Goal: Task Accomplishment & Management: Complete application form

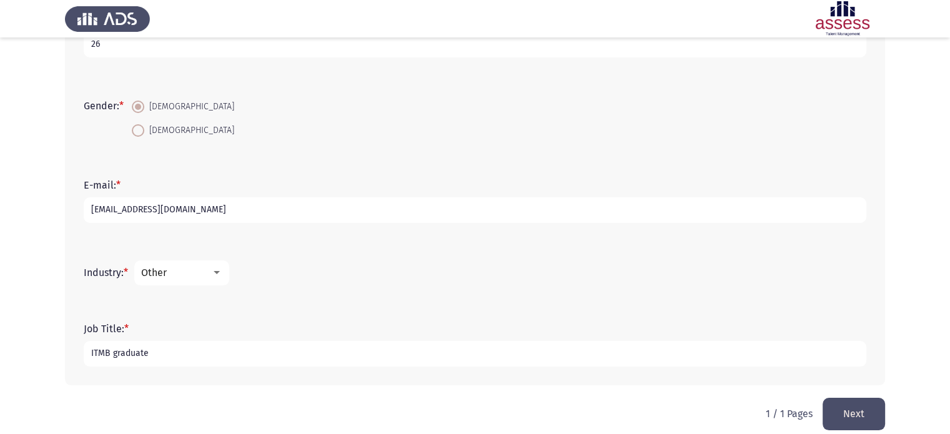
scroll to position [286, 0]
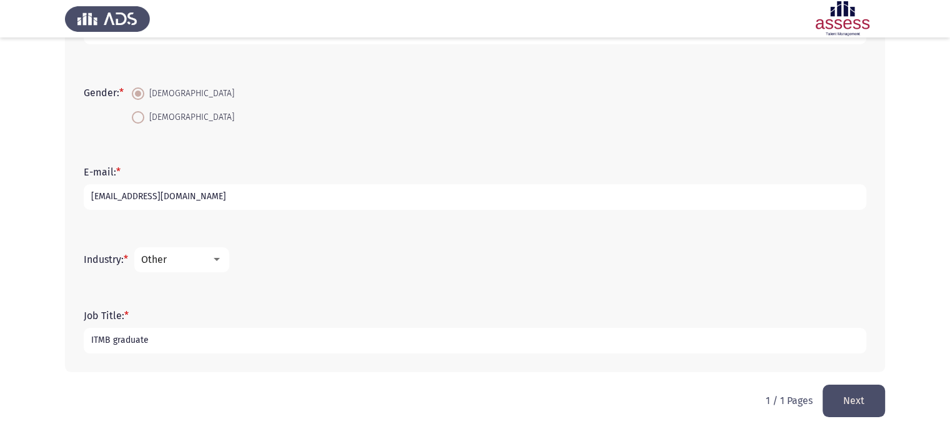
click at [849, 411] on button "Next" at bounding box center [854, 401] width 62 height 32
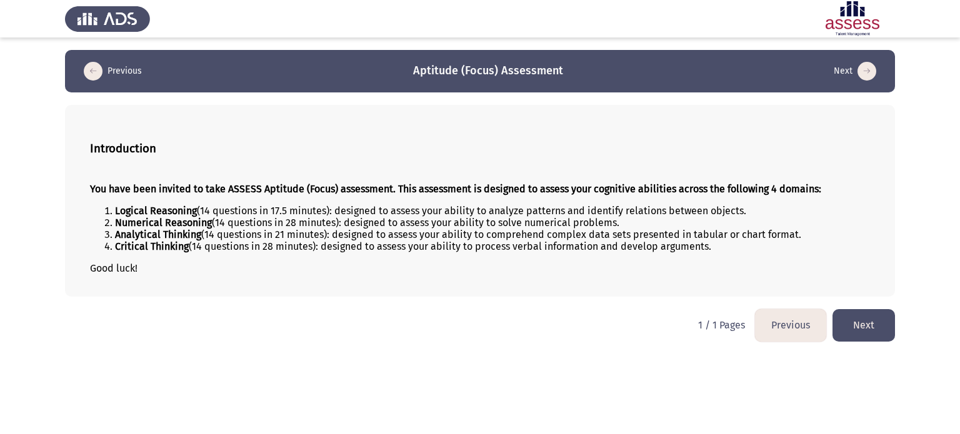
click at [859, 324] on button "Next" at bounding box center [863, 325] width 62 height 32
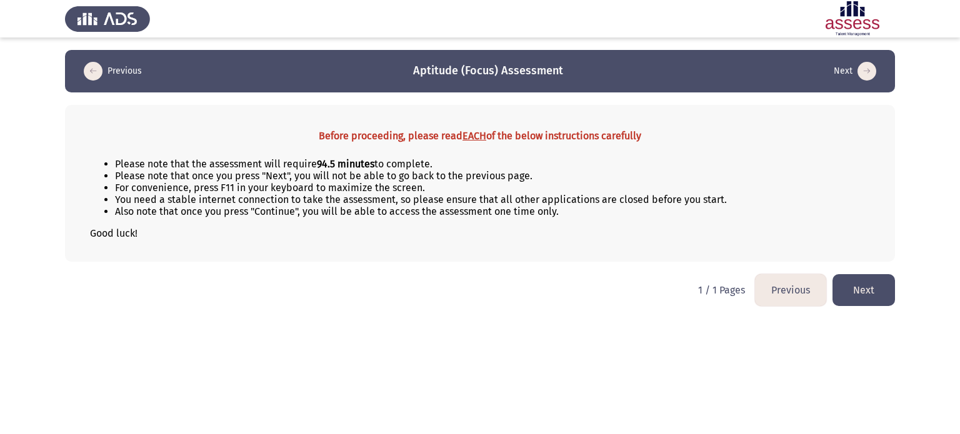
click at [877, 304] on button "Next" at bounding box center [863, 290] width 62 height 32
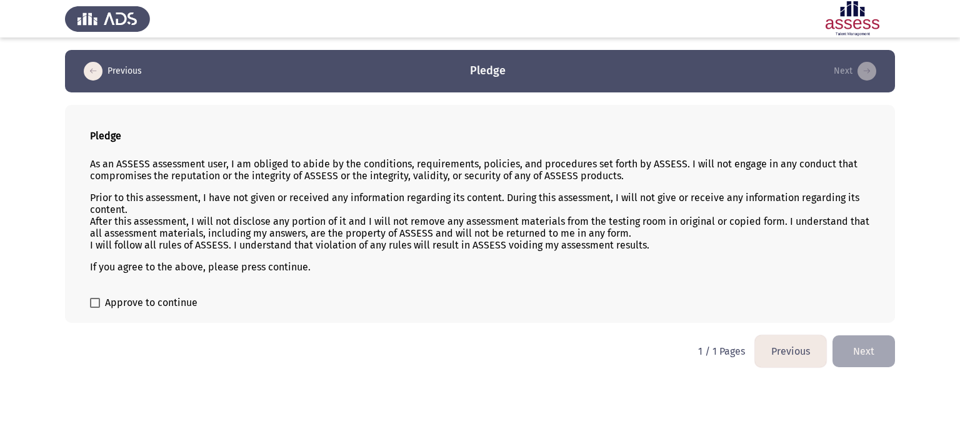
click at [87, 304] on div "Pledge As an ASSESS assessment user, I am obliged to abide by the conditions, r…" at bounding box center [480, 214] width 830 height 218
click at [99, 302] on span at bounding box center [95, 303] width 10 height 10
click at [95, 308] on input "Approve to continue" at bounding box center [94, 308] width 1 height 1
checkbox input "true"
click at [852, 354] on button "Next" at bounding box center [863, 352] width 62 height 32
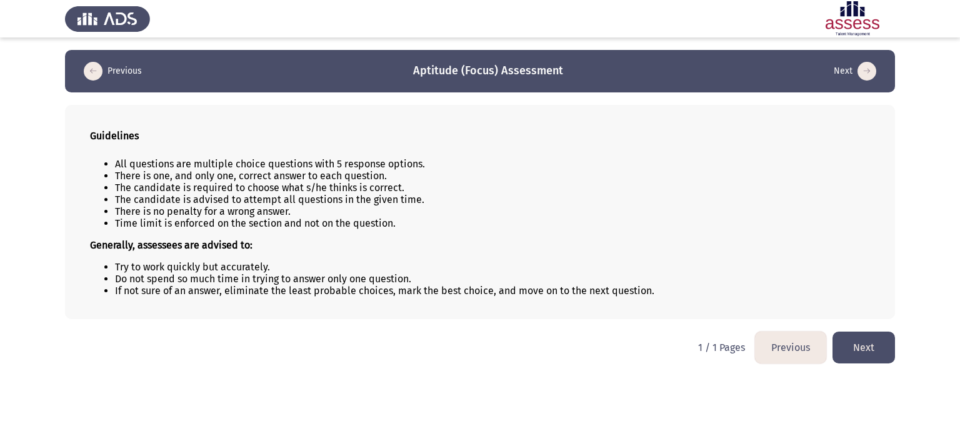
click at [860, 352] on button "Next" at bounding box center [863, 348] width 62 height 32
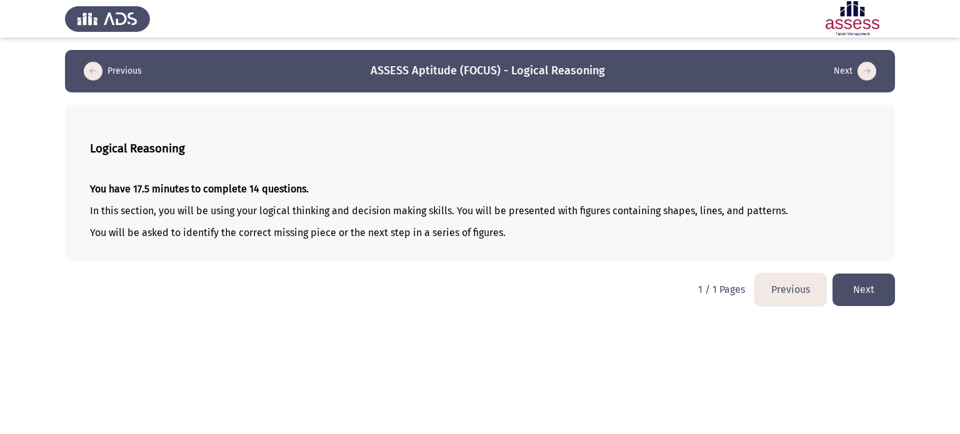
click at [875, 298] on button "Next" at bounding box center [863, 290] width 62 height 32
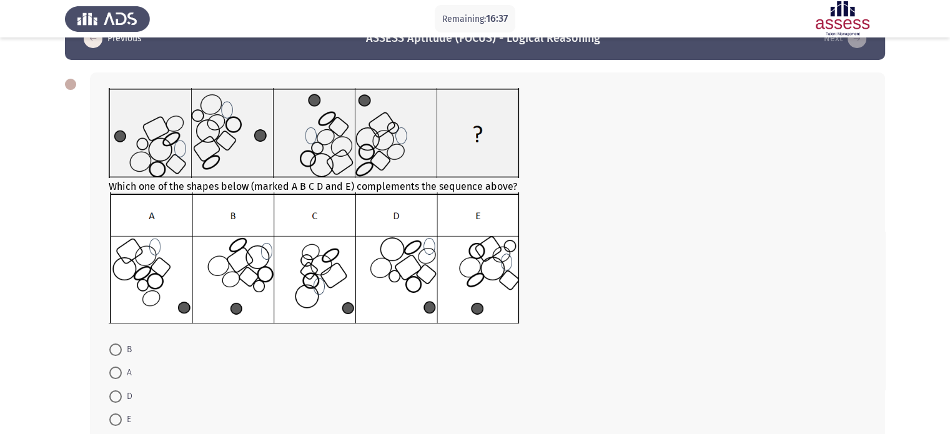
scroll to position [62, 0]
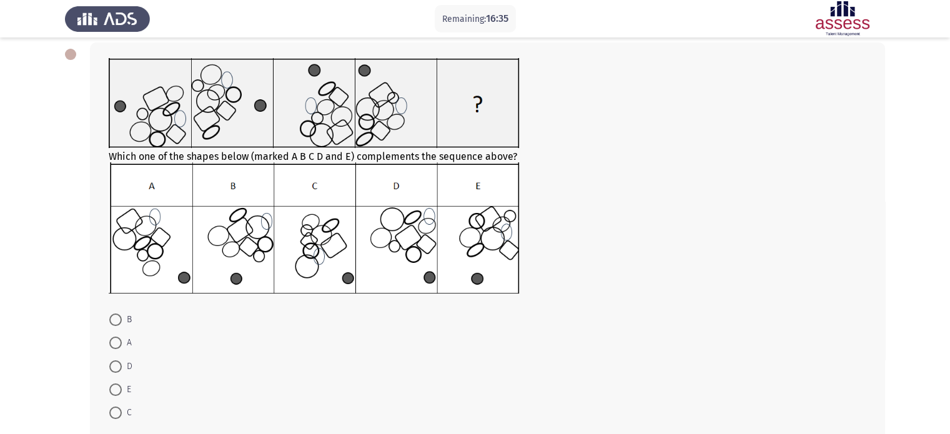
click at [116, 326] on label "B" at bounding box center [120, 319] width 22 height 15
click at [116, 326] on input "B" at bounding box center [115, 320] width 12 height 12
radio input "true"
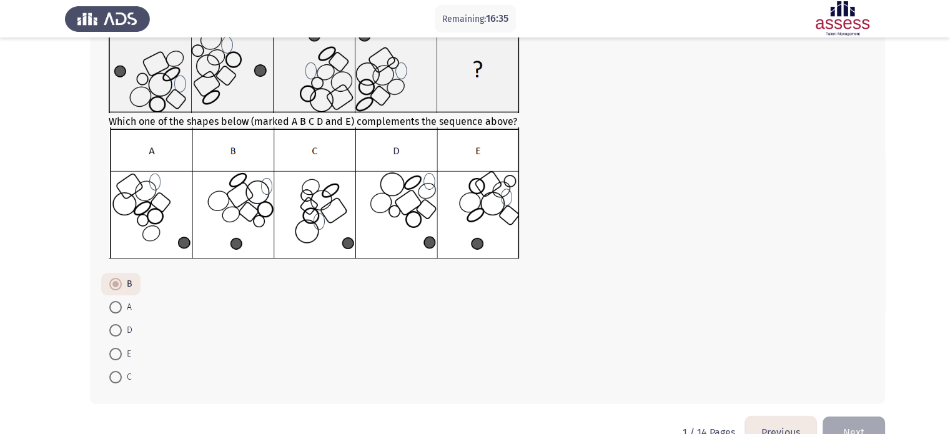
scroll to position [129, 0]
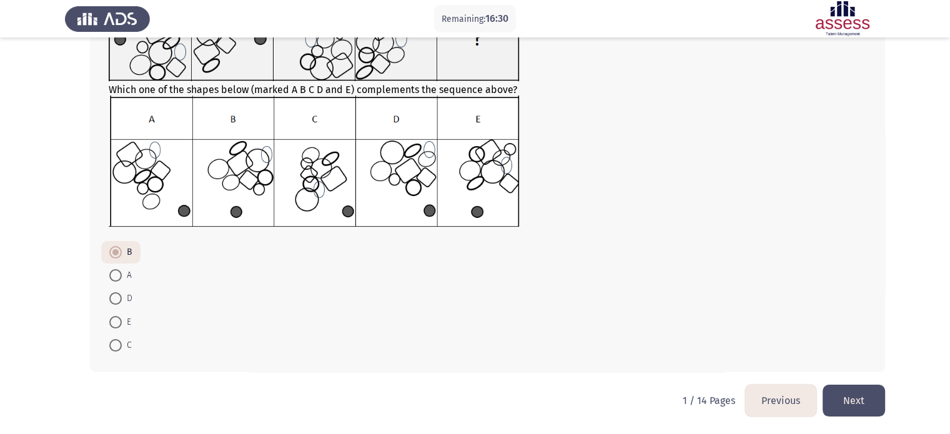
click at [843, 402] on button "Next" at bounding box center [854, 401] width 62 height 32
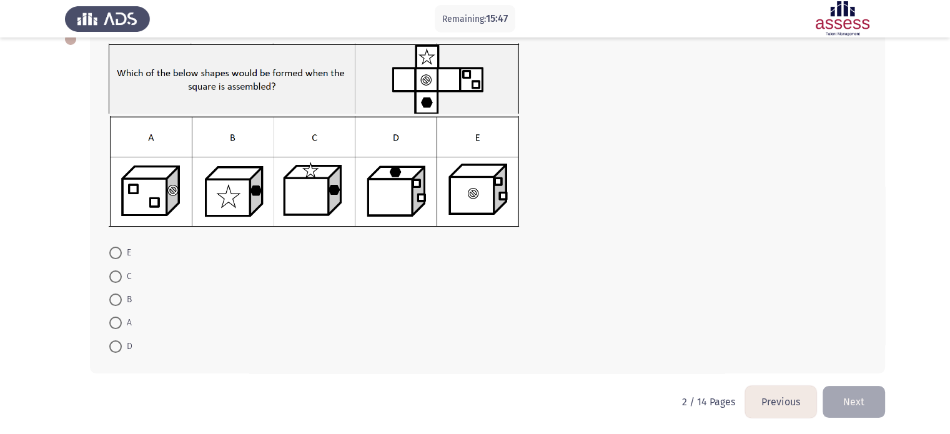
scroll to position [78, 0]
click at [108, 345] on mat-radio-button "D" at bounding box center [120, 345] width 39 height 23
click at [117, 342] on span at bounding box center [115, 346] width 12 height 12
click at [117, 342] on input "D" at bounding box center [115, 346] width 12 height 12
radio input "true"
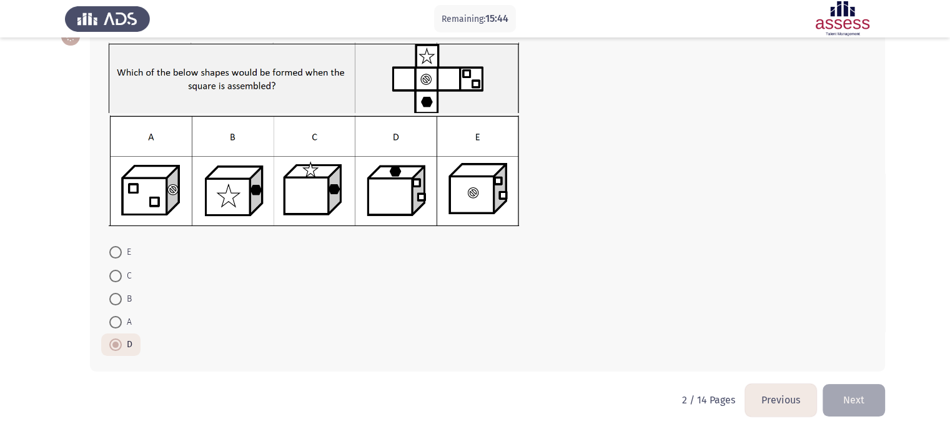
scroll to position [77, 0]
click at [855, 385] on button "Next" at bounding box center [854, 401] width 62 height 32
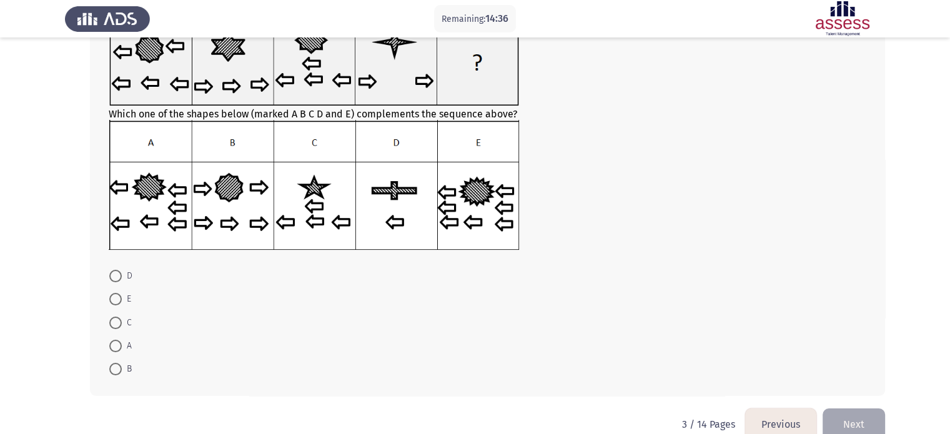
scroll to position [125, 0]
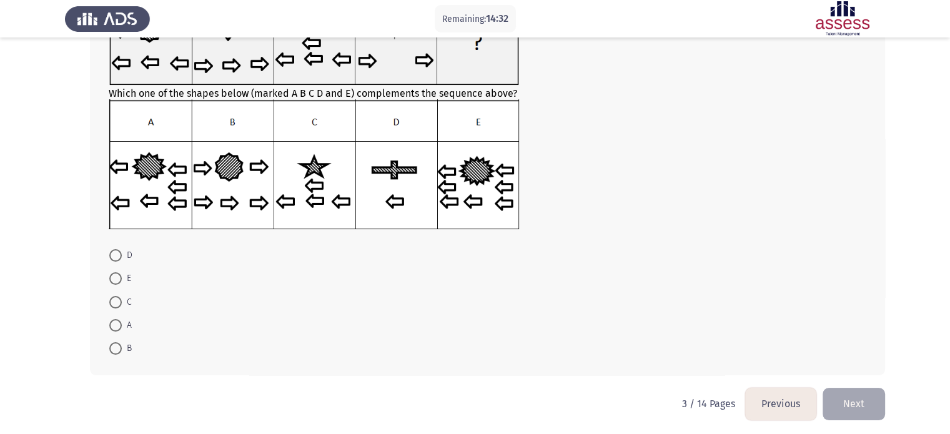
click at [114, 284] on span at bounding box center [115, 278] width 12 height 12
click at [114, 284] on input "E" at bounding box center [115, 278] width 12 height 12
radio input "true"
click at [848, 392] on button "Next" at bounding box center [854, 403] width 62 height 32
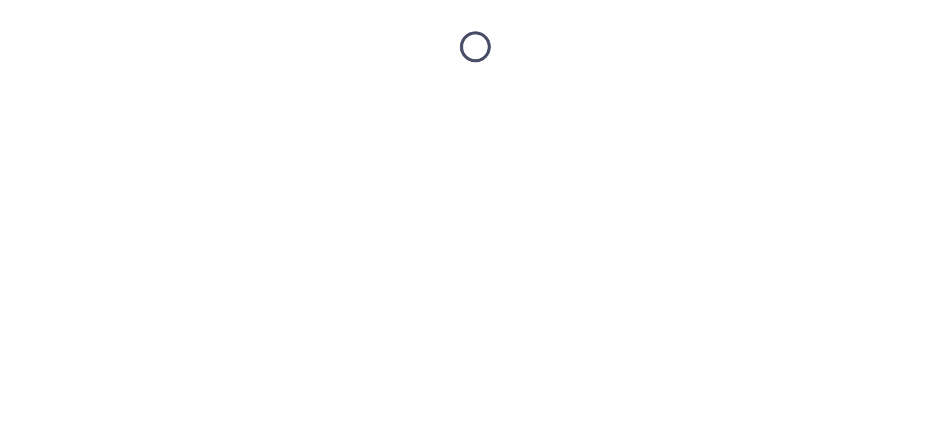
scroll to position [0, 0]
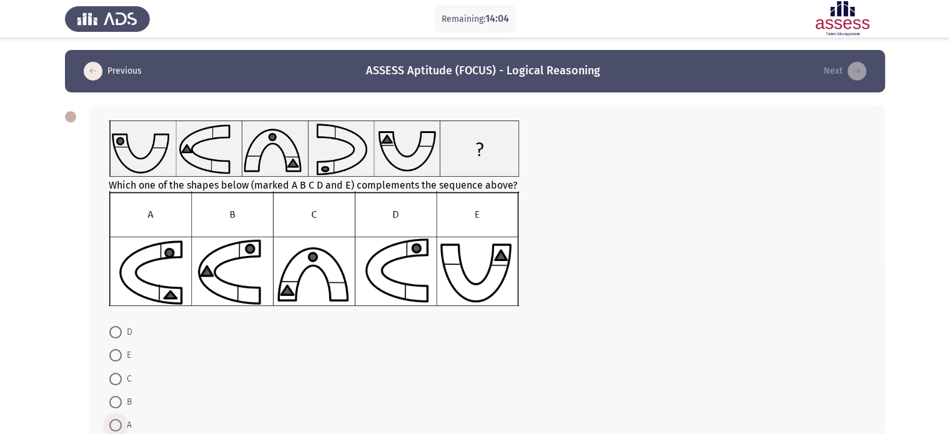
click at [121, 423] on span at bounding box center [115, 425] width 12 height 12
click at [121, 423] on input "A" at bounding box center [115, 425] width 12 height 12
radio input "true"
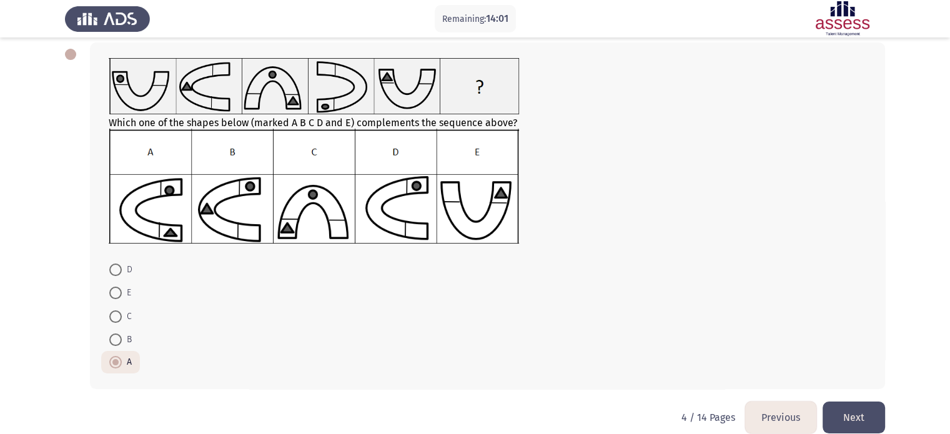
scroll to position [79, 0]
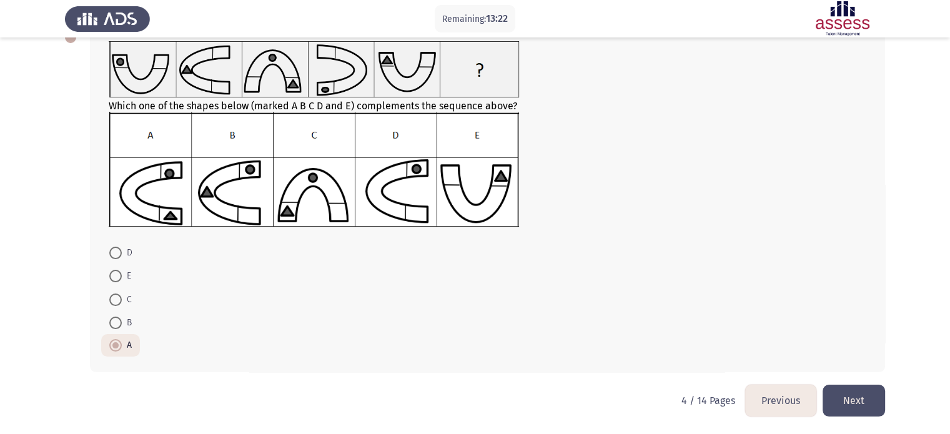
click at [871, 395] on button "Next" at bounding box center [854, 401] width 62 height 32
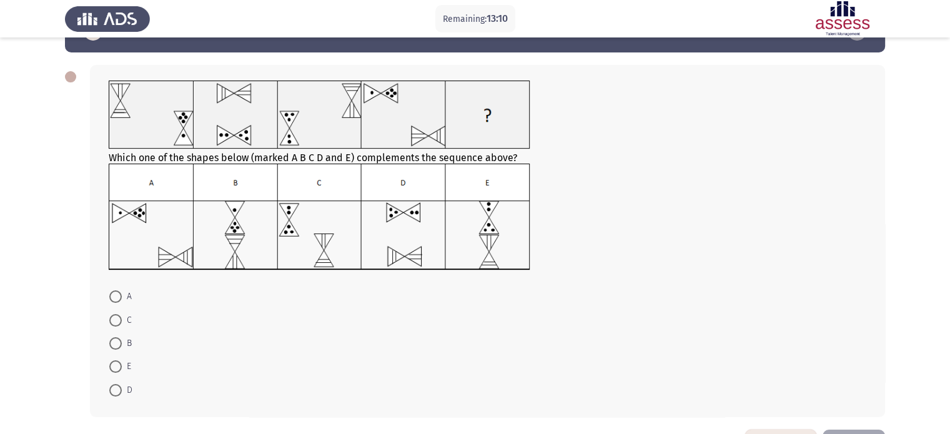
scroll to position [62, 0]
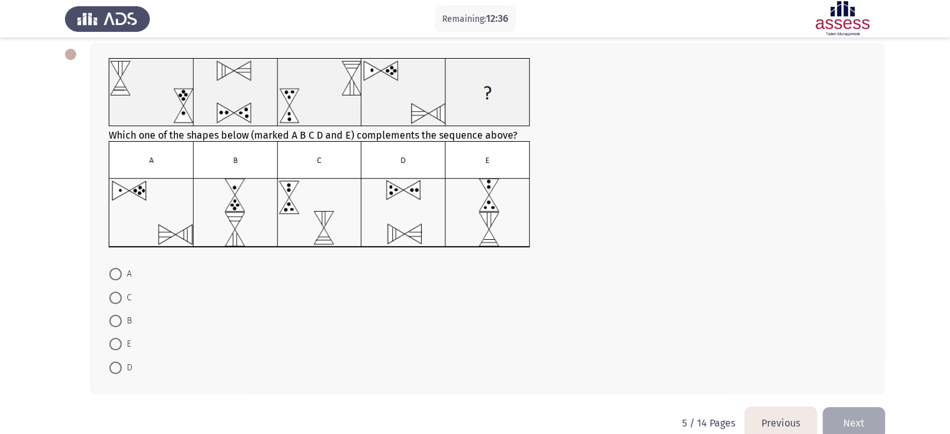
click at [121, 296] on span at bounding box center [115, 298] width 12 height 12
click at [121, 296] on input "C" at bounding box center [115, 298] width 12 height 12
radio input "true"
click at [858, 422] on button "Next" at bounding box center [854, 422] width 62 height 32
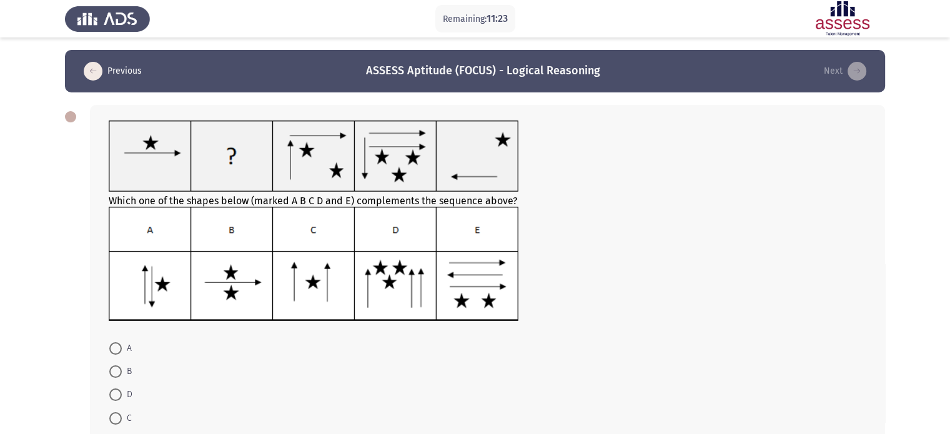
click at [104, 379] on mat-radio-button "B" at bounding box center [120, 371] width 39 height 23
click at [106, 374] on mat-radio-button "B" at bounding box center [120, 371] width 39 height 23
click at [115, 372] on span at bounding box center [115, 372] width 12 height 12
click at [115, 372] on input "B" at bounding box center [115, 372] width 12 height 12
radio input "true"
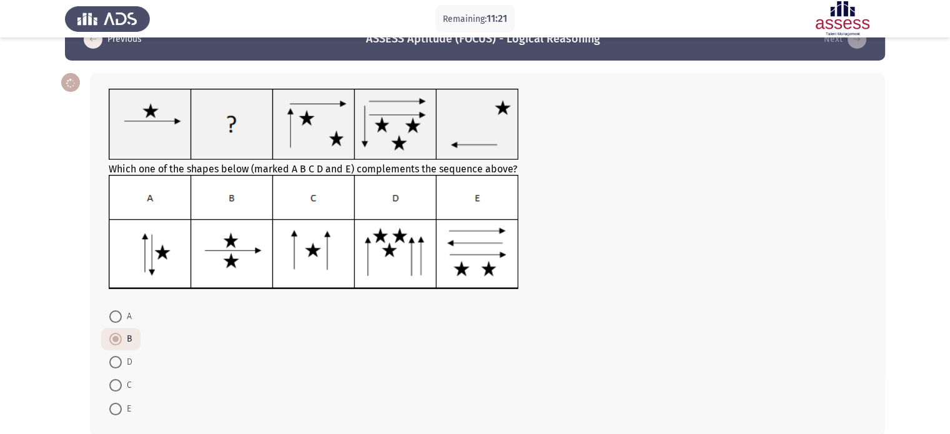
scroll to position [95, 0]
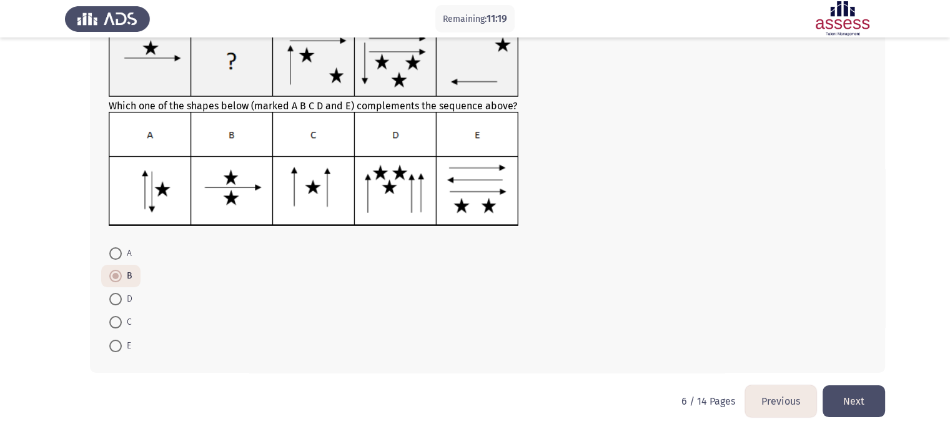
click at [857, 414] on button "Next" at bounding box center [854, 402] width 62 height 32
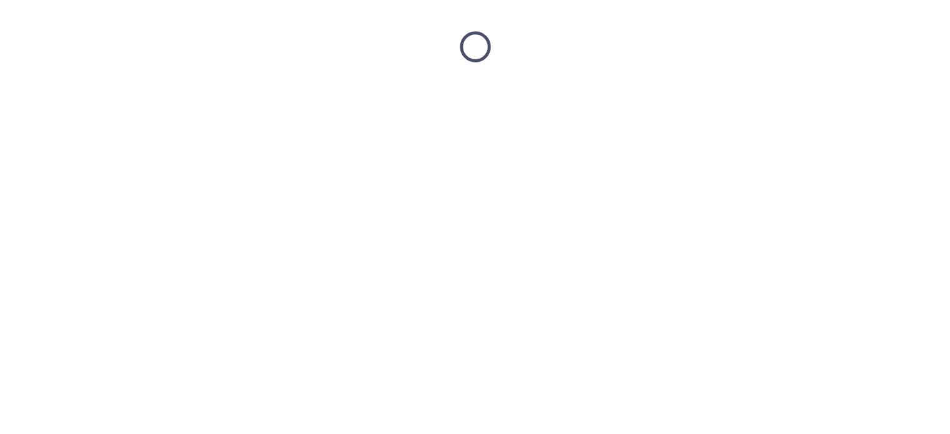
scroll to position [0, 0]
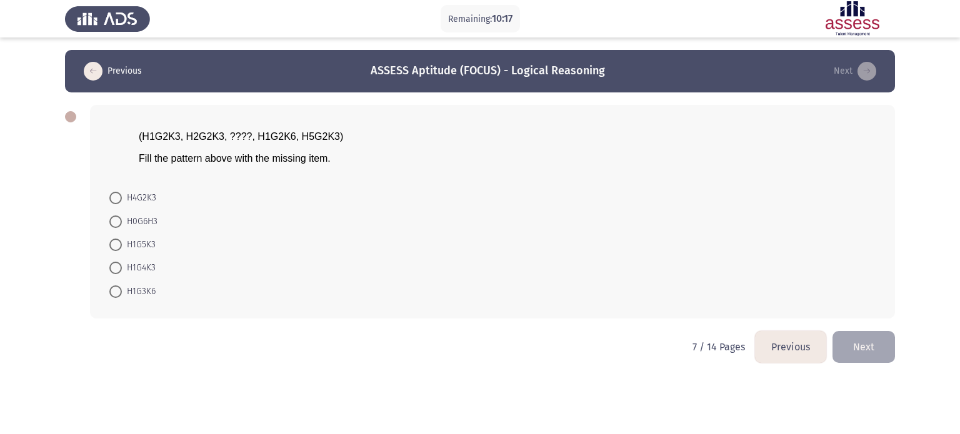
click at [121, 192] on span at bounding box center [115, 198] width 12 height 12
click at [121, 192] on input "H4G2K3" at bounding box center [115, 198] width 12 height 12
radio input "true"
click at [867, 348] on button "Next" at bounding box center [863, 346] width 62 height 32
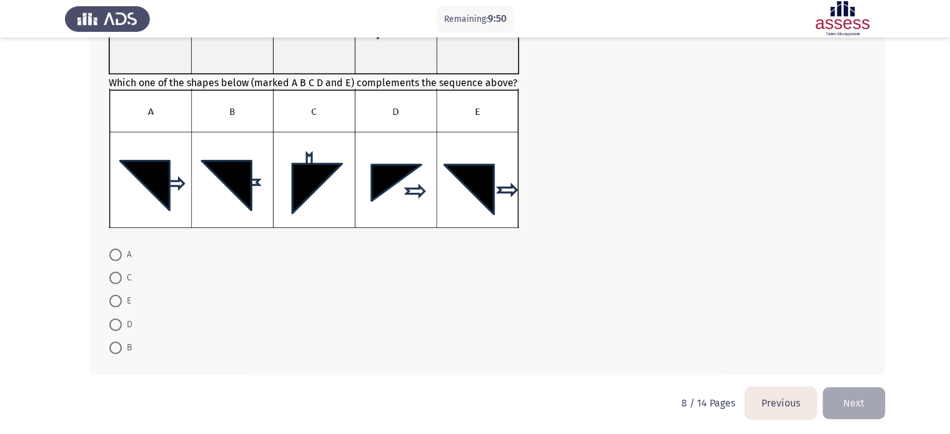
scroll to position [184, 0]
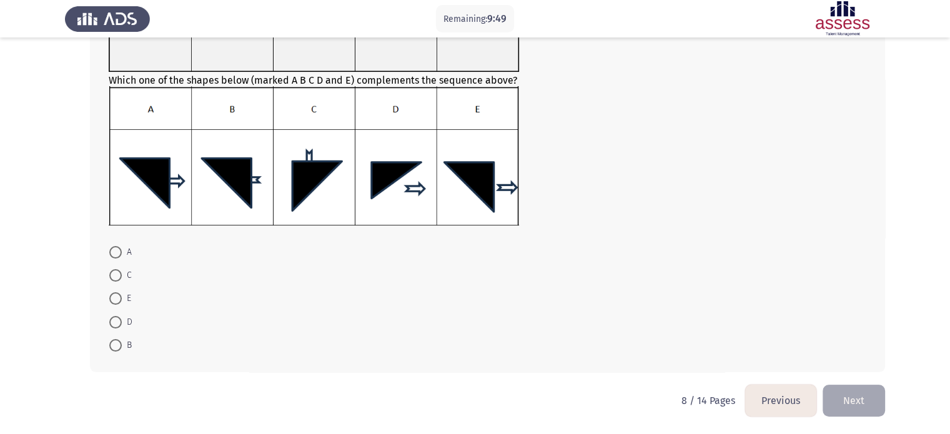
click at [115, 277] on span at bounding box center [115, 275] width 12 height 12
click at [115, 277] on input "C" at bounding box center [115, 275] width 12 height 12
radio input "true"
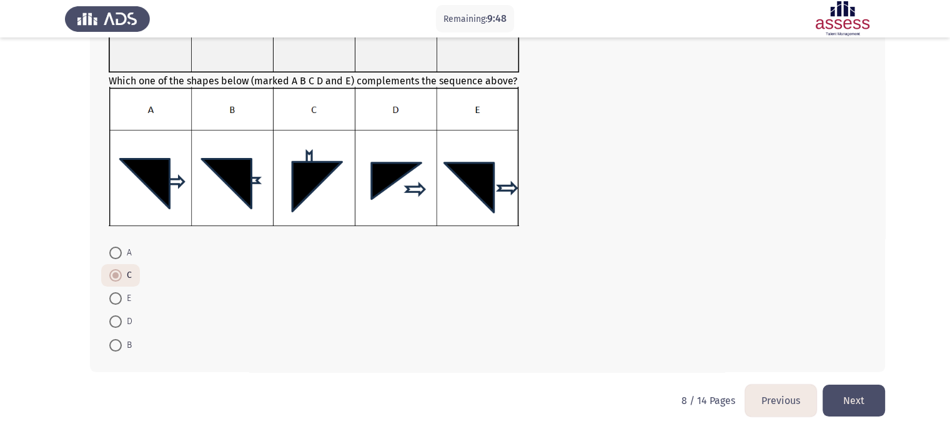
click at [851, 394] on button "Next" at bounding box center [854, 401] width 62 height 32
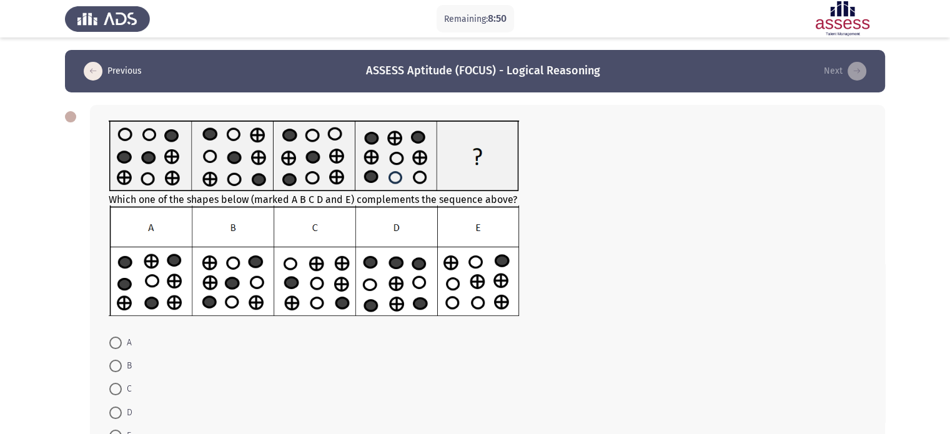
scroll to position [62, 0]
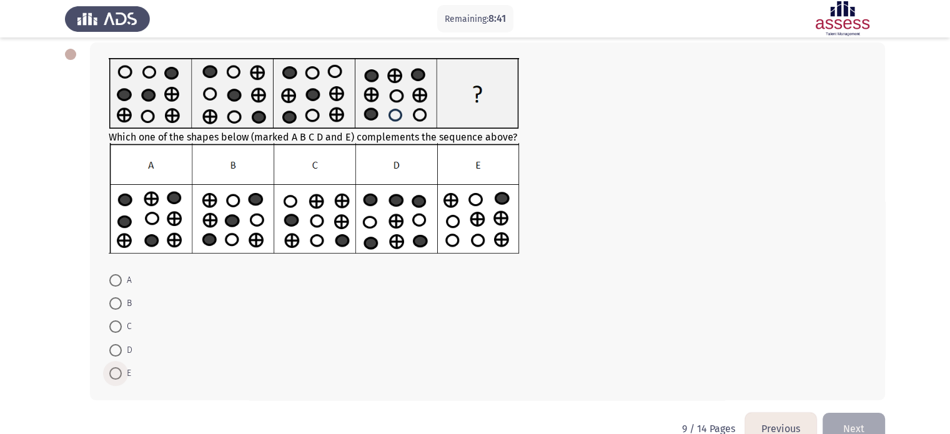
click at [117, 375] on span at bounding box center [115, 373] width 12 height 12
click at [117, 375] on input "E" at bounding box center [115, 373] width 12 height 12
radio input "true"
click at [836, 419] on button "Next" at bounding box center [854, 428] width 62 height 32
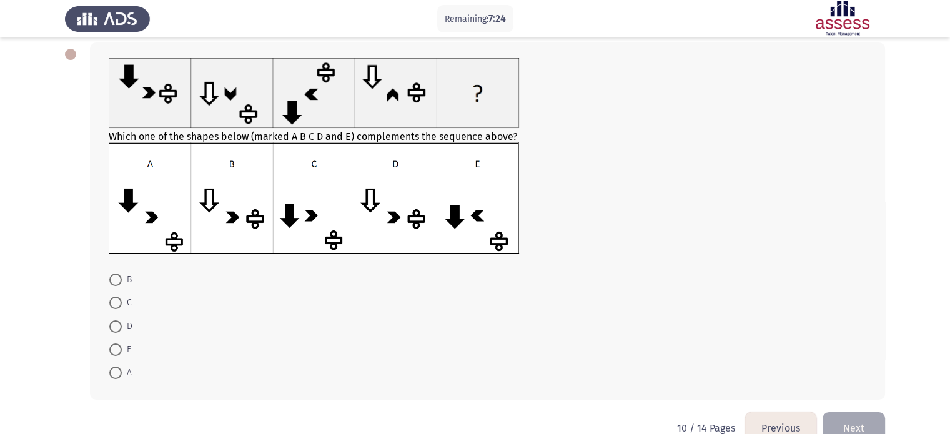
click at [109, 307] on span at bounding box center [115, 303] width 12 height 12
click at [109, 307] on input "C" at bounding box center [115, 303] width 12 height 12
radio input "true"
click at [837, 417] on button "Next" at bounding box center [854, 428] width 62 height 32
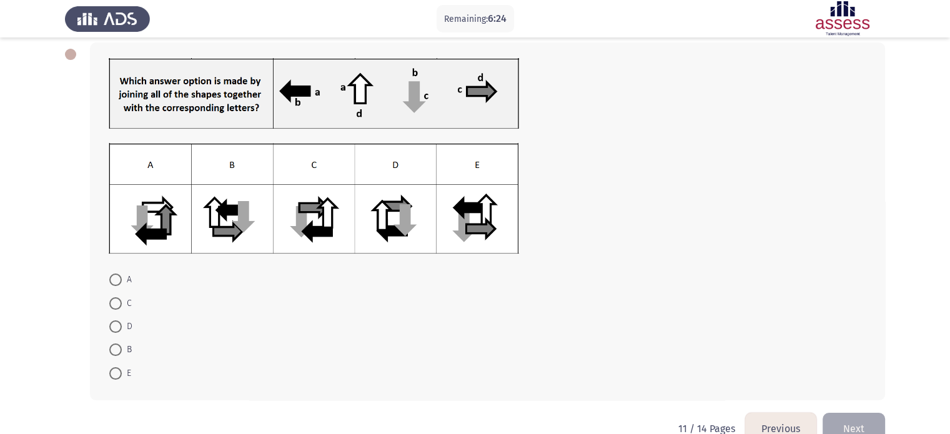
click at [125, 330] on span "D" at bounding box center [127, 326] width 11 height 15
click at [122, 330] on input "D" at bounding box center [115, 327] width 12 height 12
radio input "true"
click at [837, 422] on button "Next" at bounding box center [854, 428] width 62 height 32
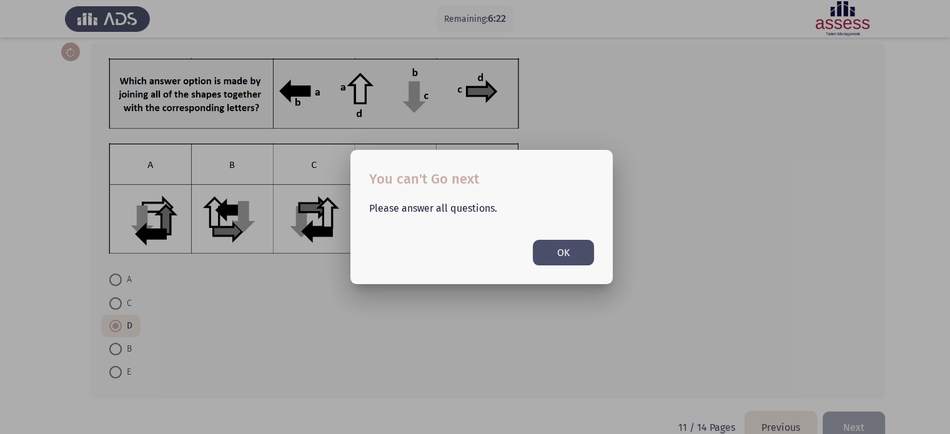
scroll to position [0, 0]
click at [544, 249] on button "OK" at bounding box center [563, 253] width 61 height 26
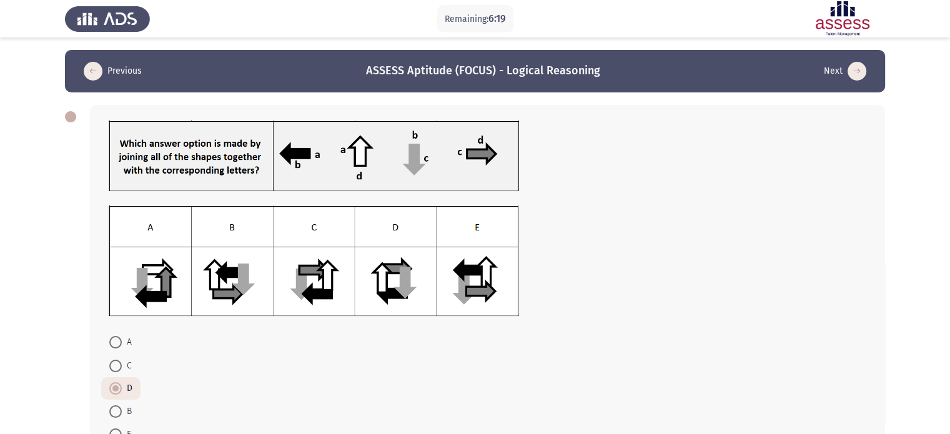
scroll to position [62, 0]
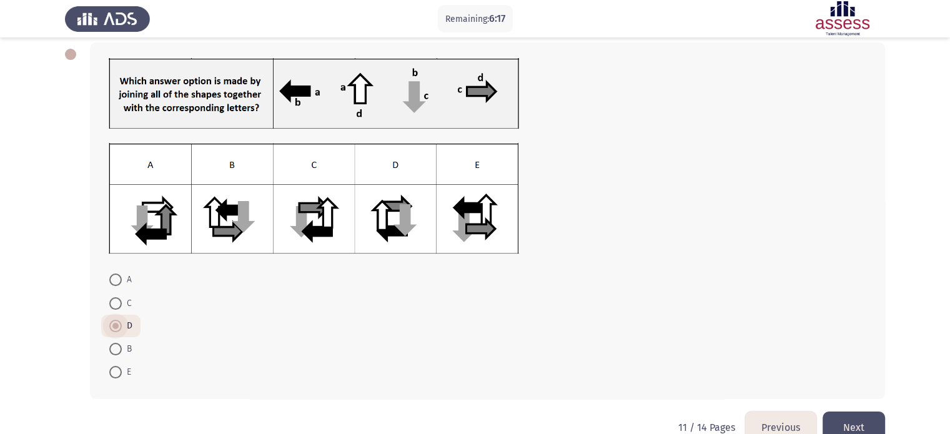
click at [111, 327] on span at bounding box center [115, 326] width 12 height 12
click at [111, 327] on input "D" at bounding box center [115, 326] width 12 height 12
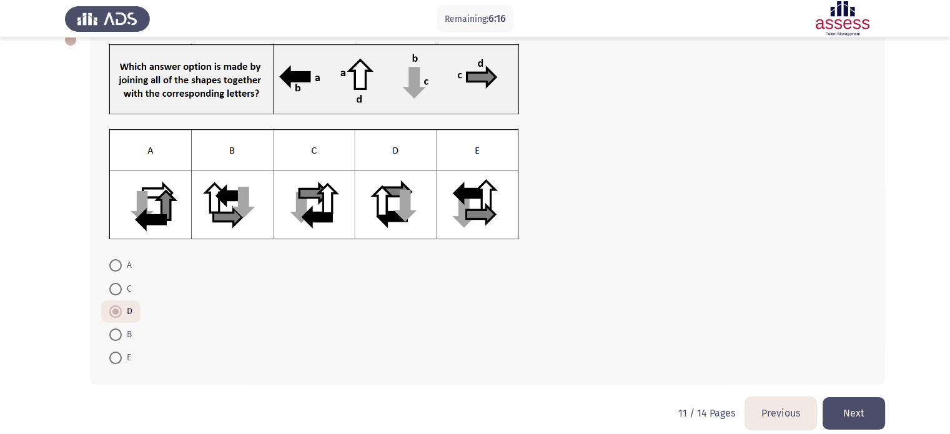
scroll to position [90, 0]
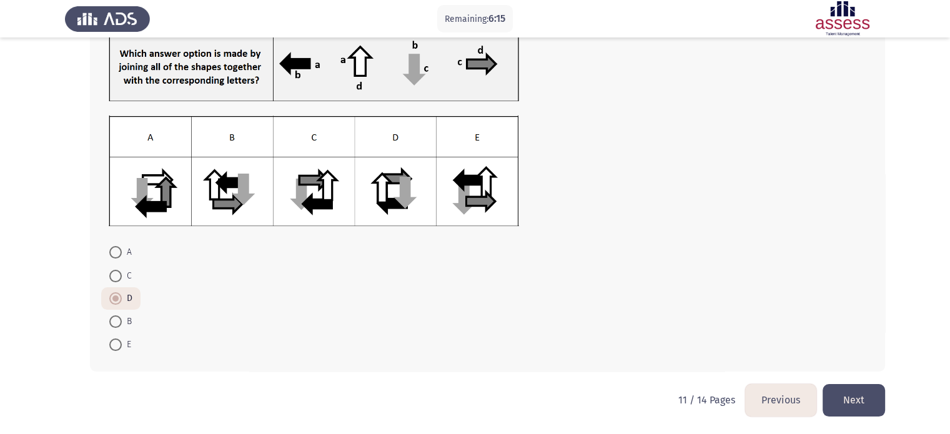
click at [852, 397] on button "Next" at bounding box center [854, 400] width 62 height 32
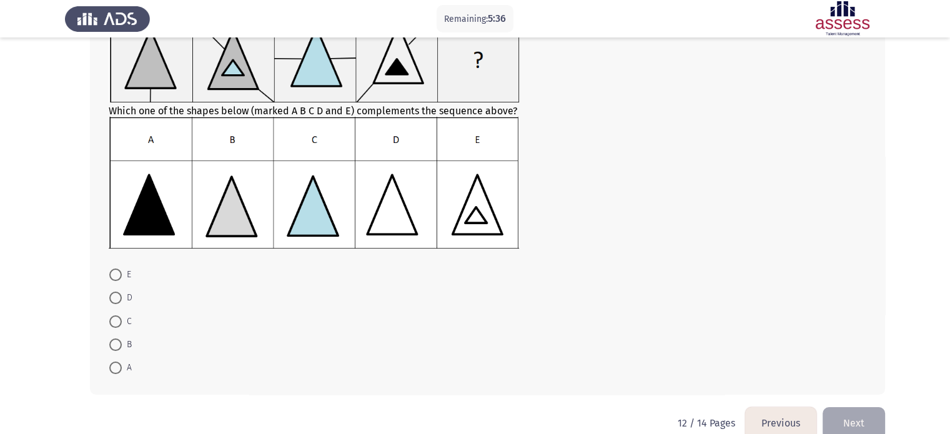
scroll to position [125, 0]
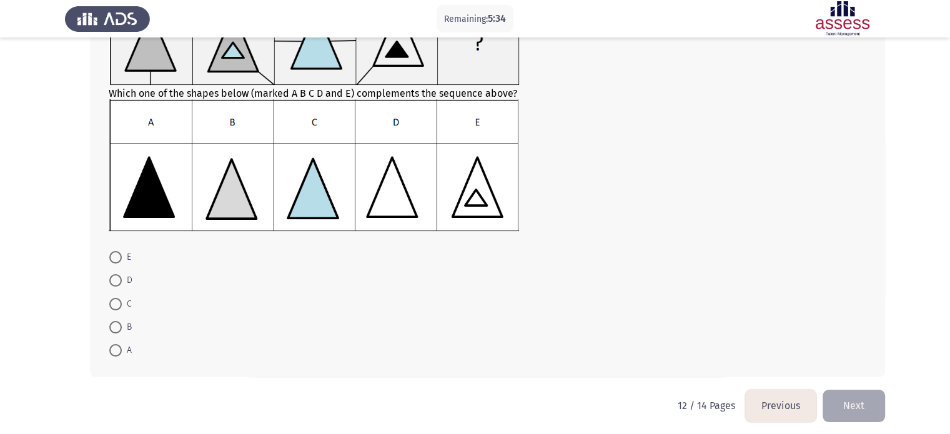
click at [120, 284] on span at bounding box center [115, 280] width 12 height 12
click at [120, 284] on input "D" at bounding box center [115, 280] width 12 height 12
radio input "true"
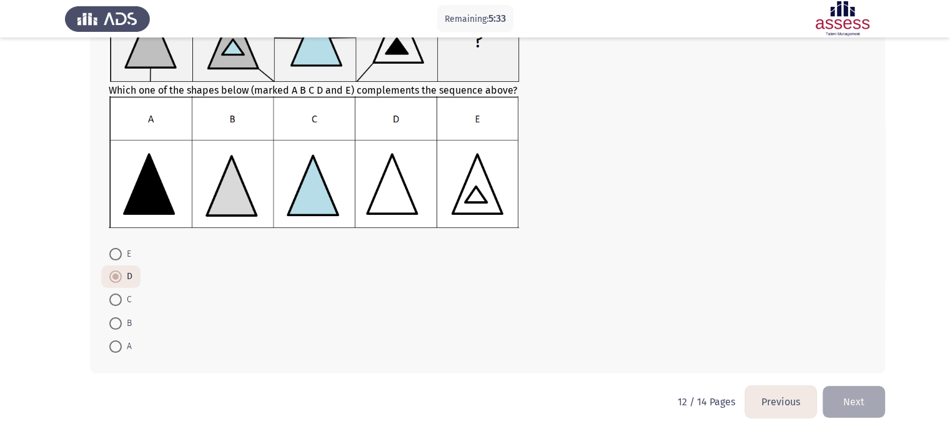
scroll to position [129, 0]
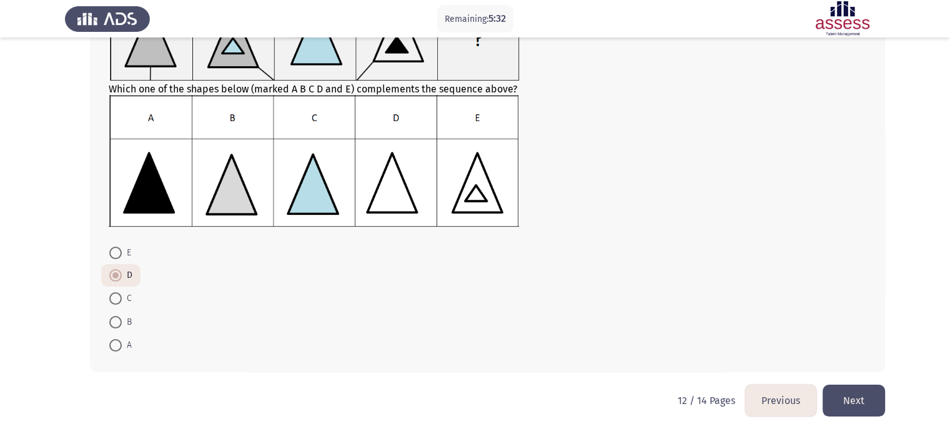
click at [830, 387] on button "Next" at bounding box center [854, 401] width 62 height 32
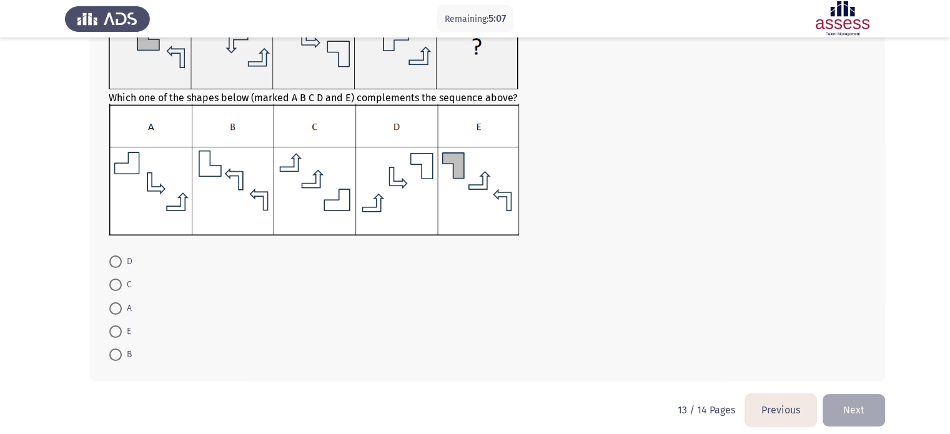
scroll to position [125, 0]
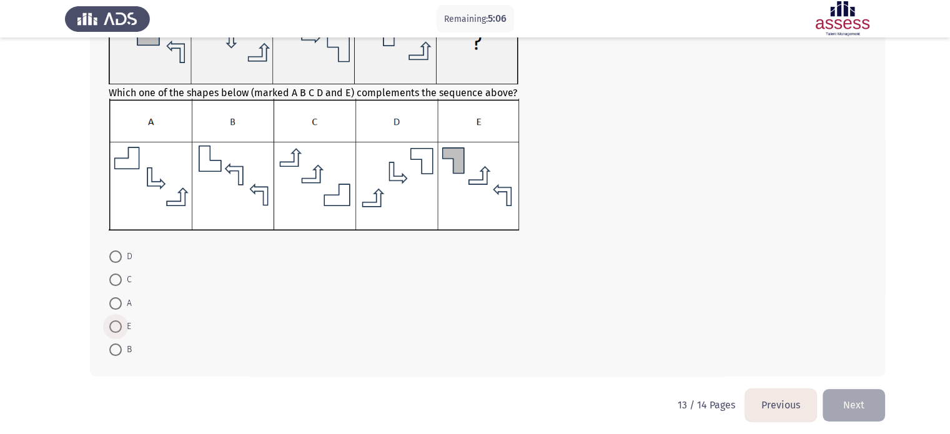
click at [116, 329] on span at bounding box center [115, 327] width 12 height 12
click at [116, 329] on input "E" at bounding box center [115, 327] width 12 height 12
radio input "true"
click at [862, 404] on button "Next" at bounding box center [854, 405] width 62 height 32
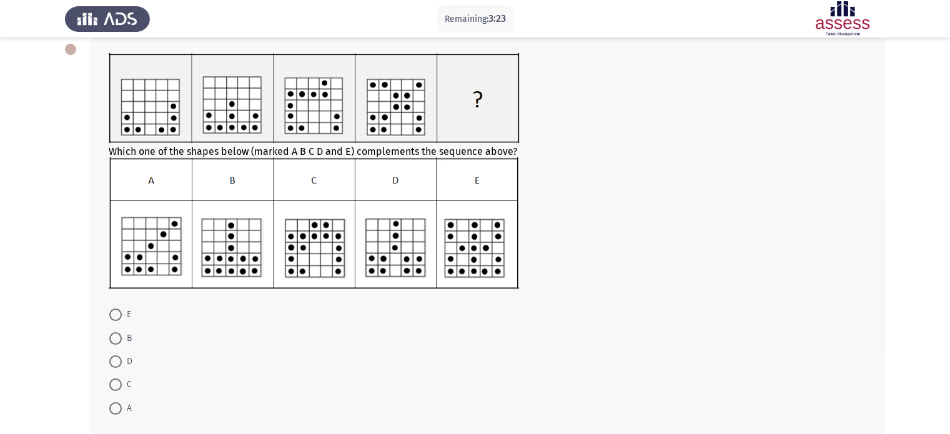
scroll to position [130, 0]
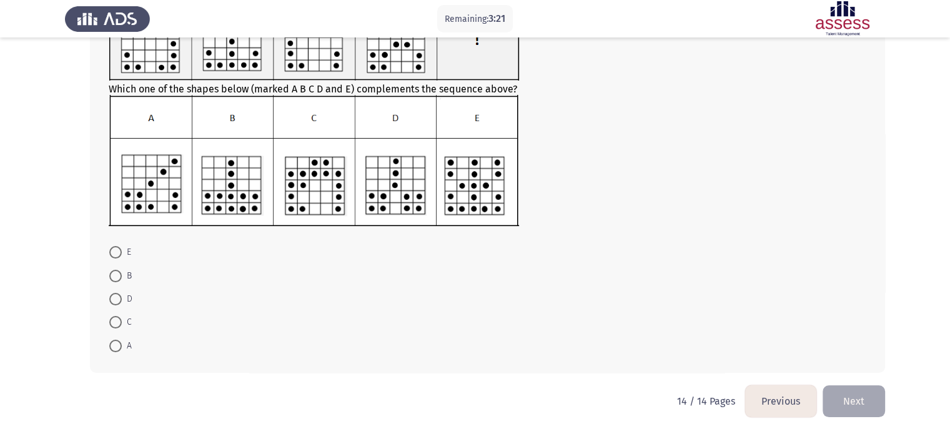
click at [122, 324] on span "C" at bounding box center [127, 322] width 10 height 15
click at [122, 324] on input "C" at bounding box center [115, 322] width 12 height 12
radio input "true"
click at [870, 402] on button "Next" at bounding box center [854, 400] width 62 height 32
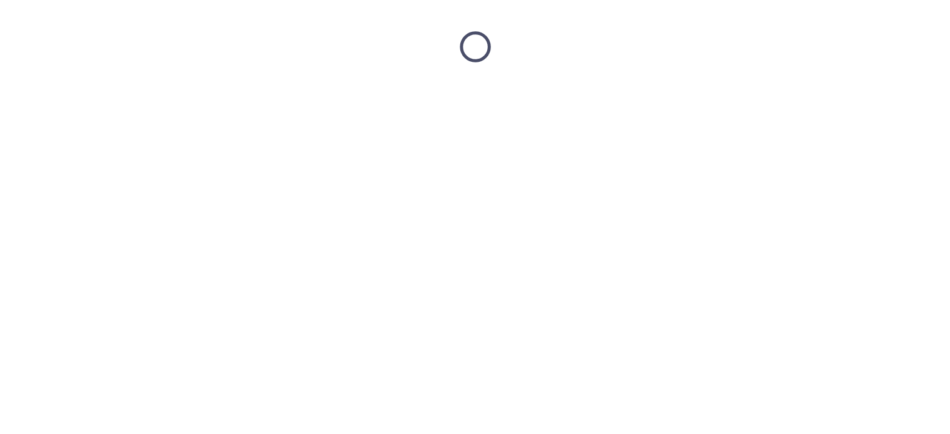
scroll to position [0, 0]
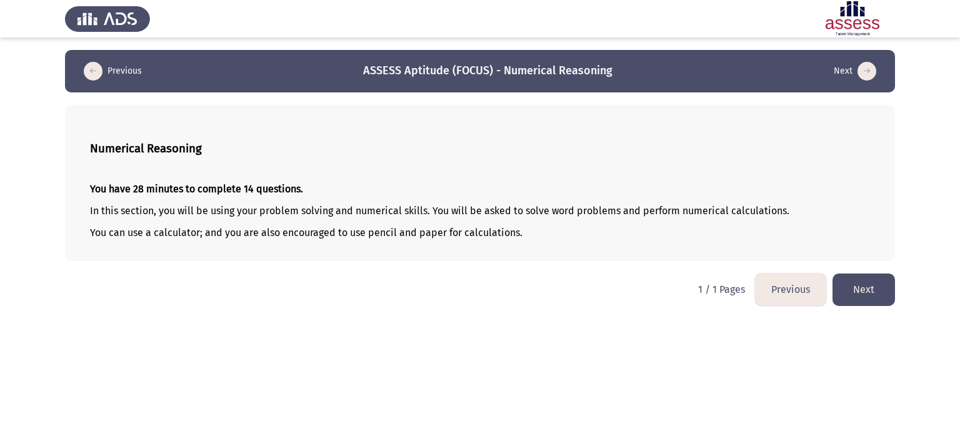
click at [858, 290] on button "Next" at bounding box center [863, 290] width 62 height 32
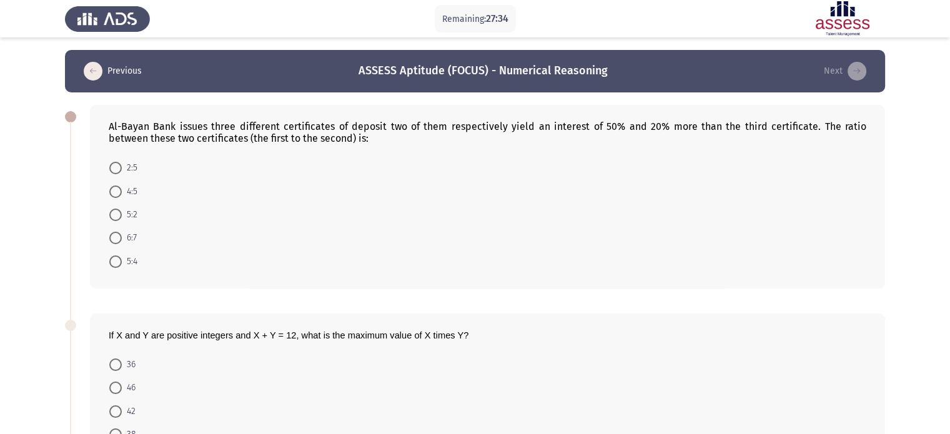
drag, startPoint x: 102, startPoint y: 121, endPoint x: 302, endPoint y: 220, distance: 223.0
click at [299, 226] on div "Al-Bayan Bank issues three different certificates of deposit two of them respec…" at bounding box center [487, 197] width 795 height 184
drag, startPoint x: 294, startPoint y: 139, endPoint x: 385, endPoint y: 132, distance: 90.9
click at [401, 127] on div "Al-Bayan Bank issues three different certificates of deposit two of them respec…" at bounding box center [488, 133] width 758 height 24
click at [390, 124] on div "Al-Bayan Bank issues three different certificates of deposit two of them respec…" at bounding box center [488, 133] width 758 height 24
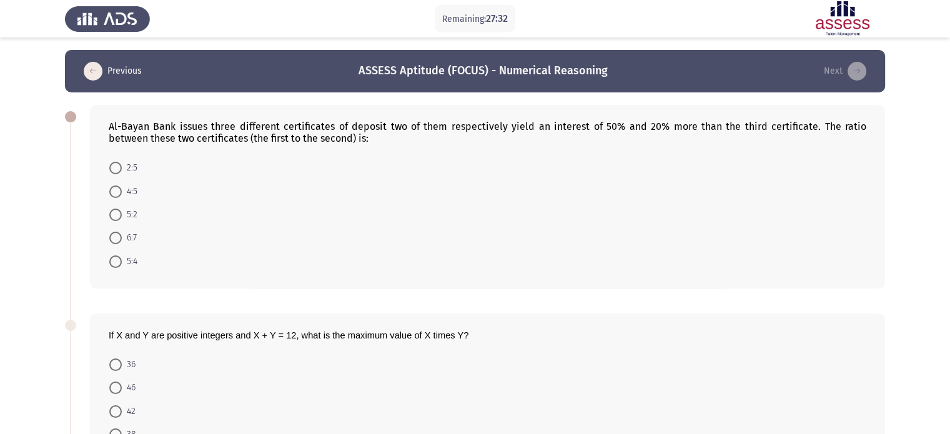
click at [378, 127] on div "Al-Bayan Bank issues three different certificates of deposit two of them respec…" at bounding box center [488, 133] width 758 height 24
drag, startPoint x: 378, startPoint y: 127, endPoint x: 347, endPoint y: 118, distance: 31.8
click at [371, 124] on div "Al-Bayan Bank issues three different certificates of deposit two of them respec…" at bounding box center [488, 133] width 758 height 24
drag, startPoint x: 347, startPoint y: 118, endPoint x: 310, endPoint y: 118, distance: 36.9
click at [346, 118] on div "Al-Bayan Bank issues three different certificates of deposit two of them respec…" at bounding box center [487, 197] width 795 height 184
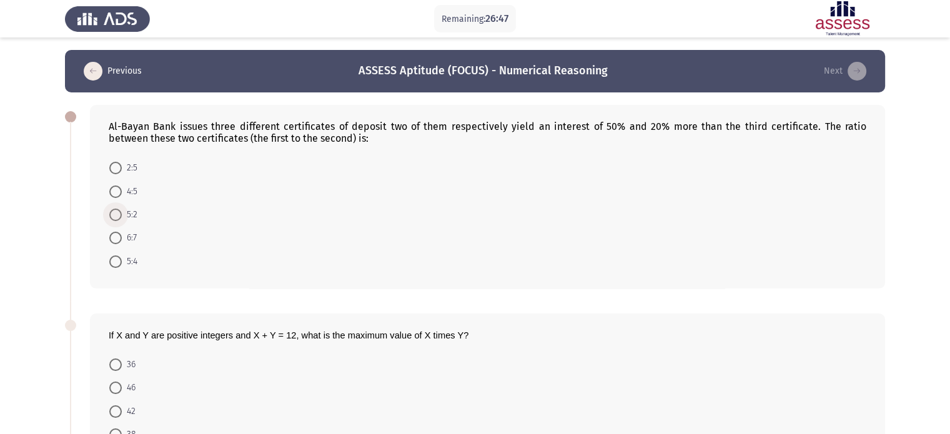
click at [122, 219] on span "5:2" at bounding box center [130, 214] width 16 height 15
click at [122, 219] on input "5:2" at bounding box center [115, 215] width 12 height 12
radio input "true"
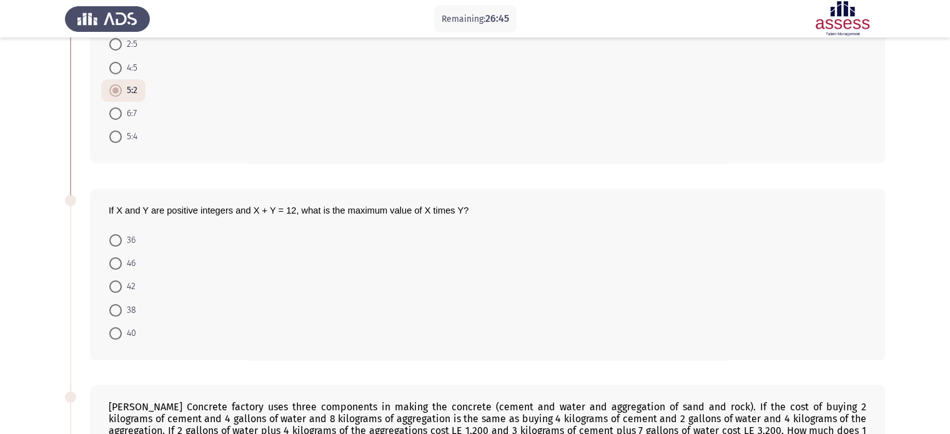
scroll to position [125, 0]
click at [119, 242] on span at bounding box center [115, 239] width 12 height 12
click at [119, 242] on input "36" at bounding box center [115, 239] width 12 height 12
radio input "true"
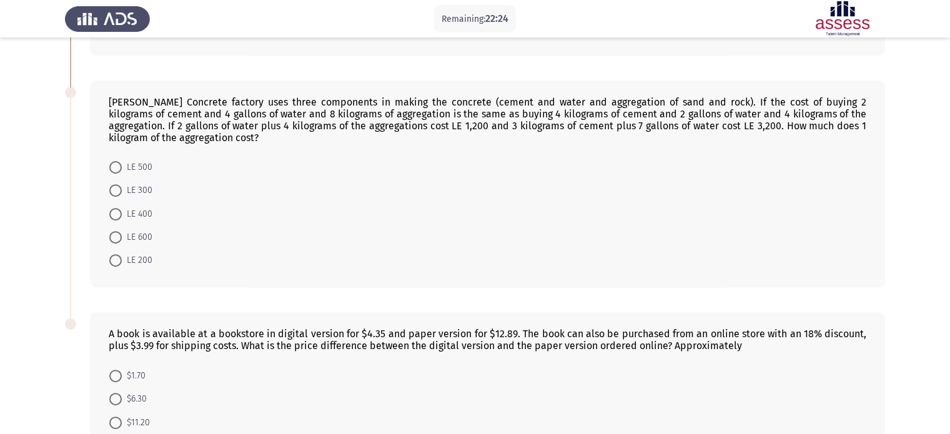
scroll to position [427, 0]
click at [112, 259] on span at bounding box center [115, 262] width 12 height 12
click at [112, 259] on input "LE 200" at bounding box center [115, 262] width 12 height 12
radio input "true"
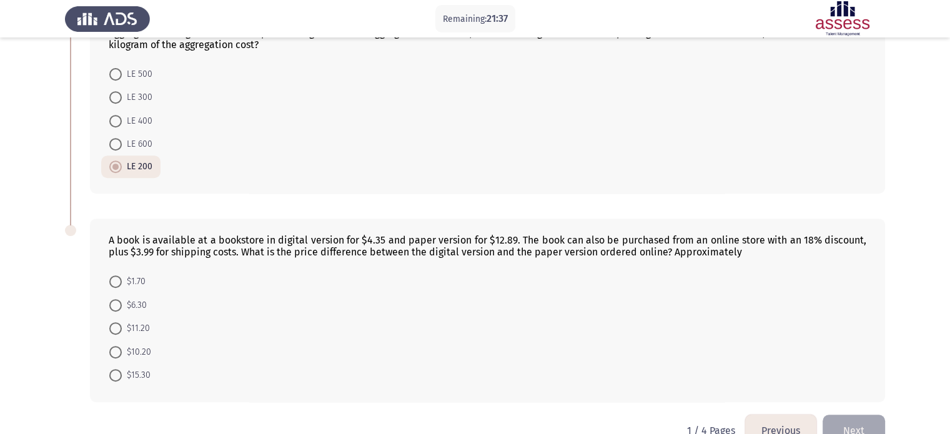
scroll to position [551, 0]
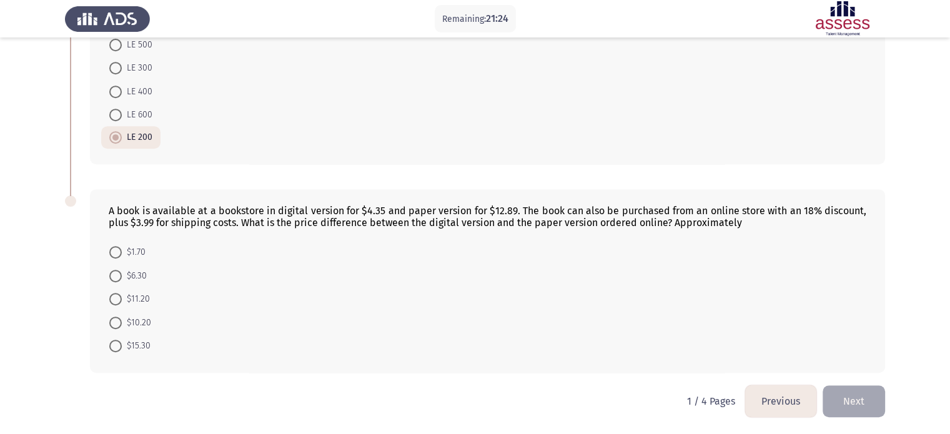
click at [132, 321] on span "$10.20" at bounding box center [136, 323] width 29 height 15
click at [122, 321] on input "$10.20" at bounding box center [115, 323] width 12 height 12
radio input "true"
click at [870, 398] on button "Next" at bounding box center [854, 402] width 62 height 32
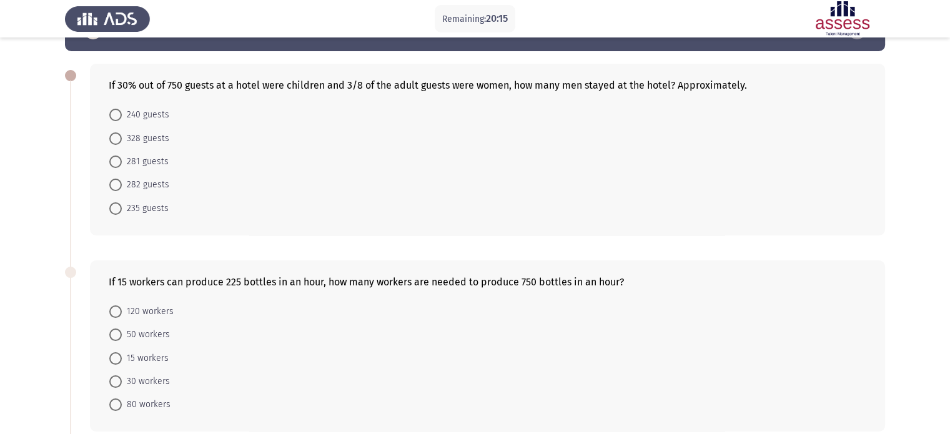
scroll to position [62, 0]
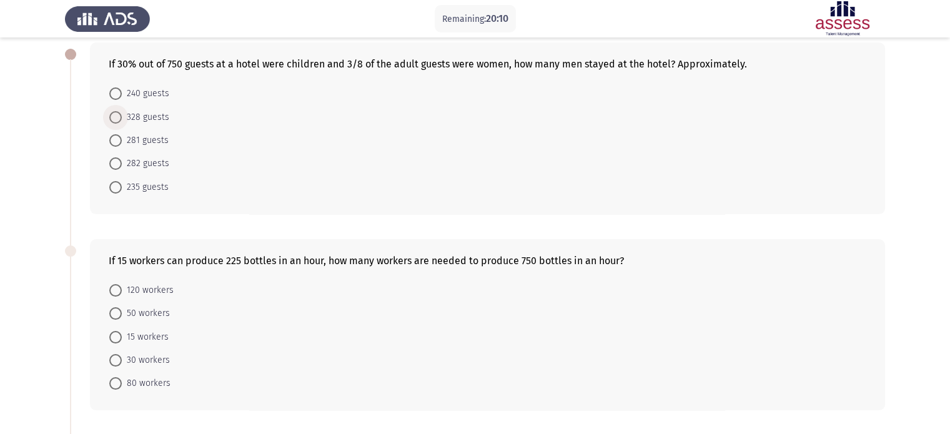
click at [114, 112] on span at bounding box center [115, 117] width 12 height 12
click at [114, 112] on input "328 guests" at bounding box center [115, 117] width 12 height 12
radio input "true"
click at [116, 317] on span at bounding box center [115, 313] width 12 height 12
click at [116, 317] on input "50 workers" at bounding box center [115, 313] width 12 height 12
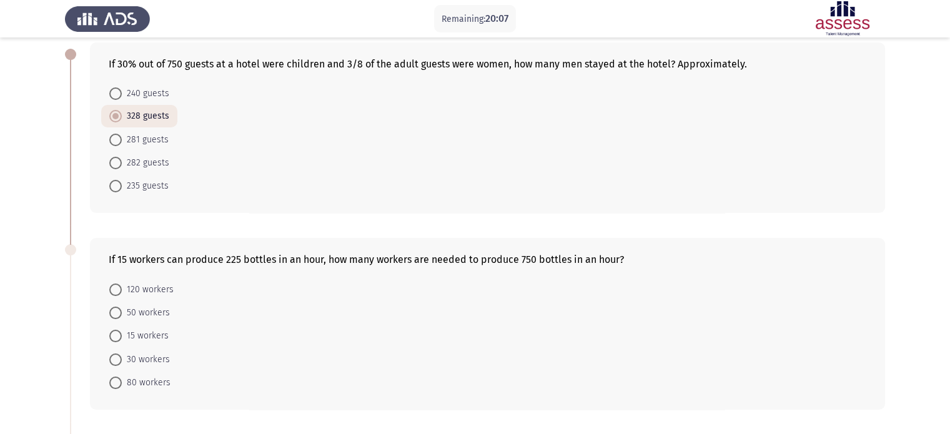
radio input "true"
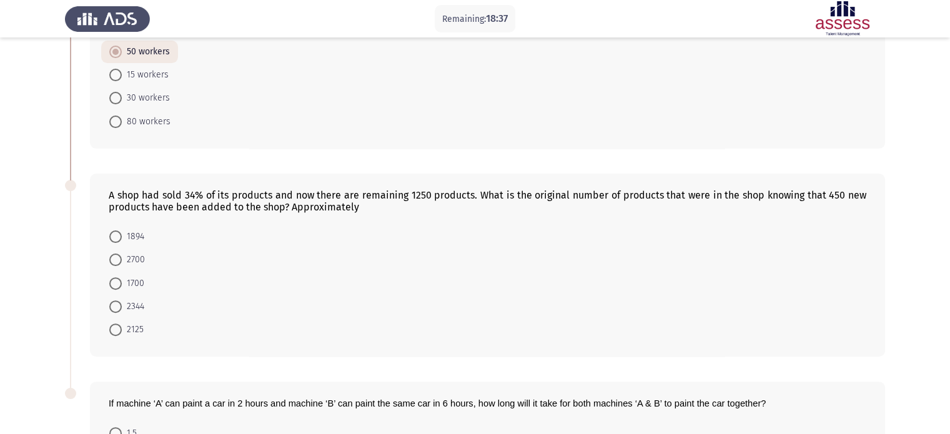
scroll to position [379, 0]
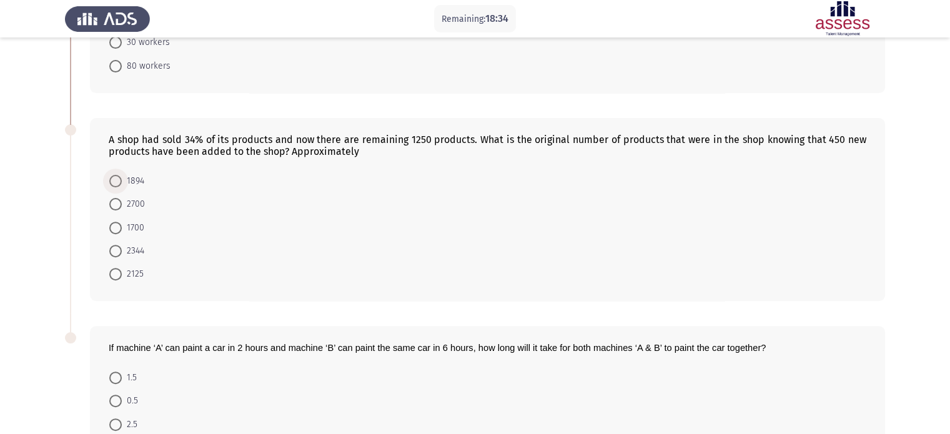
click at [116, 182] on span at bounding box center [115, 181] width 12 height 12
click at [116, 182] on input "1894" at bounding box center [115, 181] width 12 height 12
radio input "true"
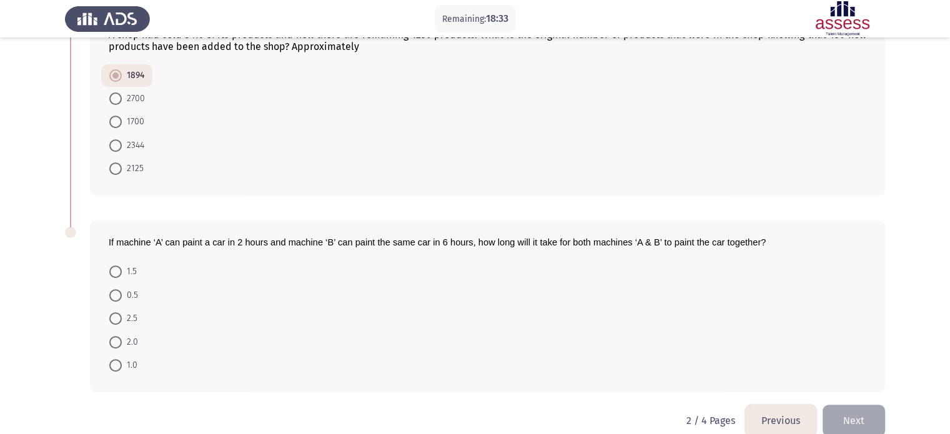
scroll to position [502, 0]
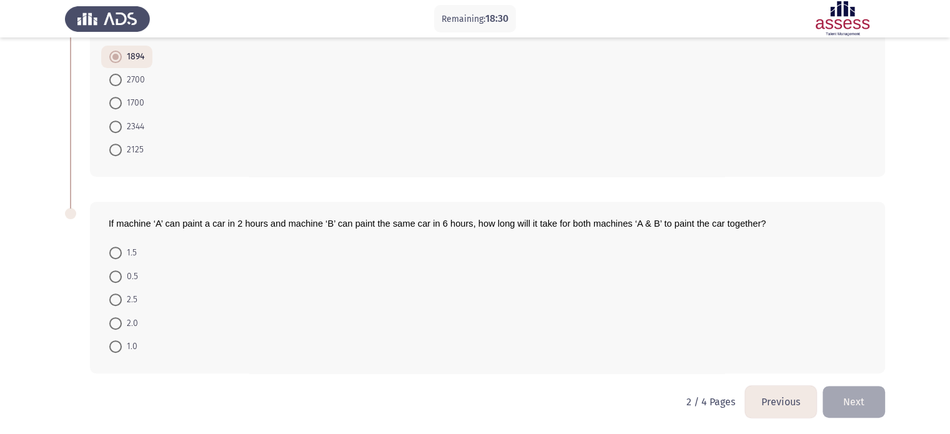
click at [109, 247] on span at bounding box center [115, 253] width 12 height 12
click at [109, 247] on input "1.5" at bounding box center [115, 253] width 12 height 12
radio input "true"
click at [841, 397] on button "Next" at bounding box center [854, 402] width 62 height 32
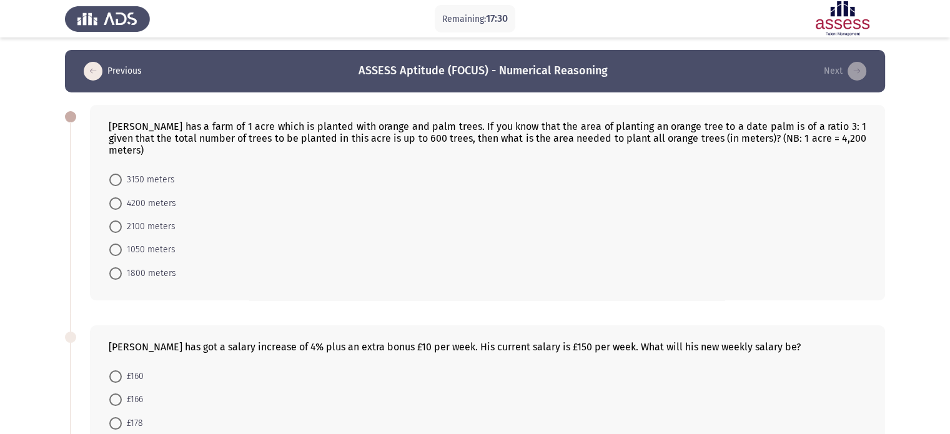
scroll to position [0, 0]
click at [120, 174] on span at bounding box center [115, 180] width 12 height 12
click at [120, 174] on input "3150 meters" at bounding box center [115, 180] width 12 height 12
radio input "true"
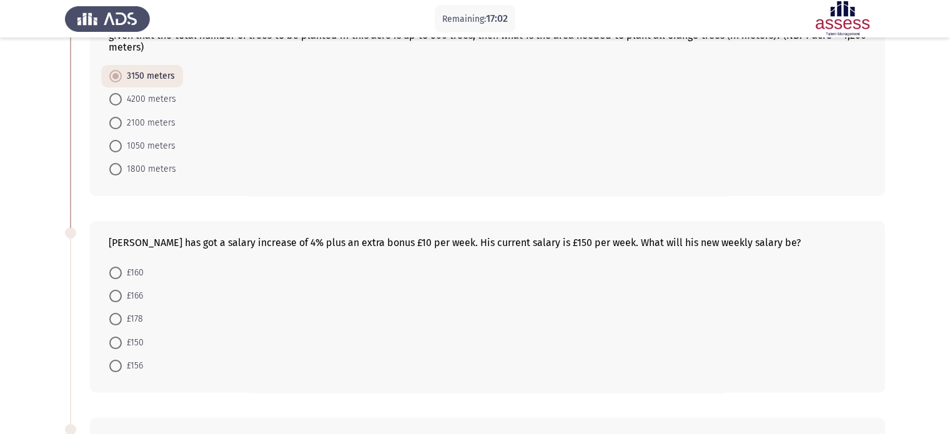
scroll to position [125, 0]
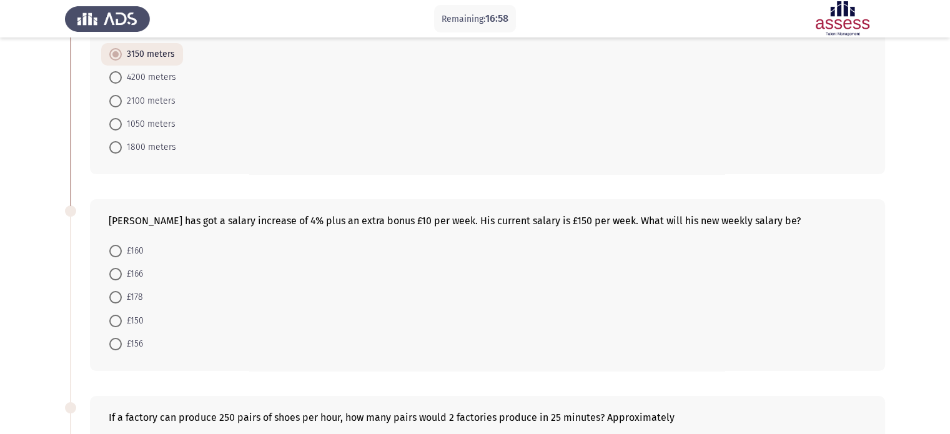
click at [117, 268] on span at bounding box center [115, 274] width 12 height 12
click at [117, 268] on input "£166" at bounding box center [115, 274] width 12 height 12
radio input "true"
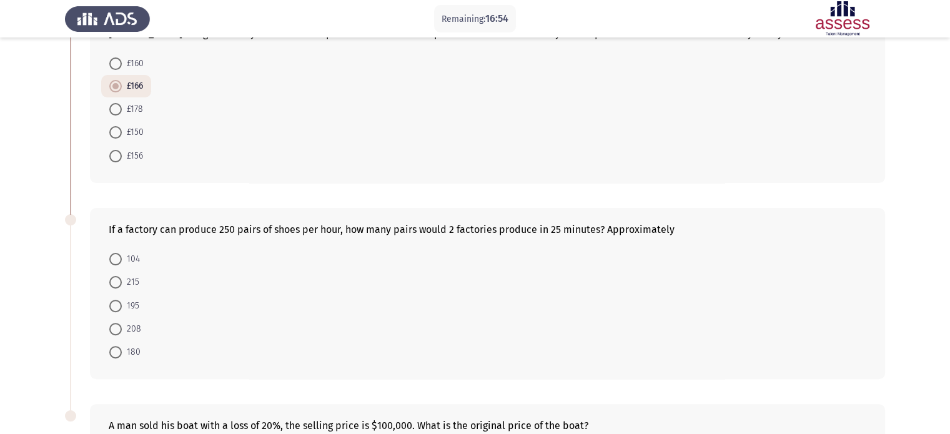
scroll to position [375, 0]
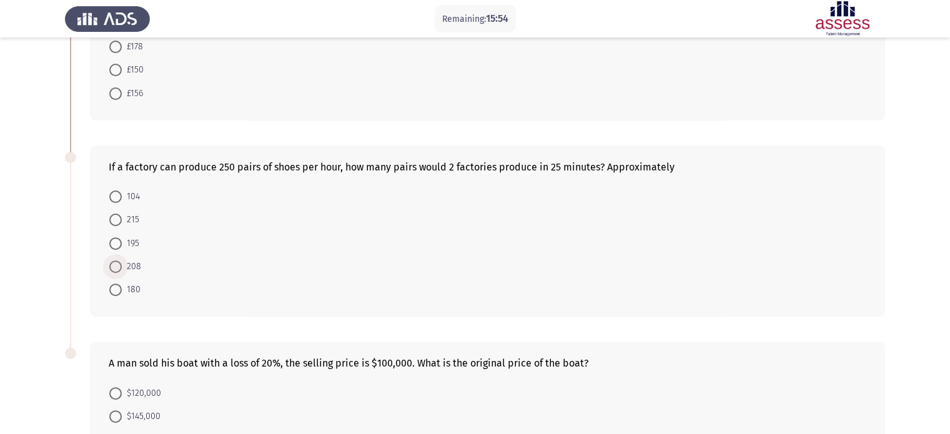
click at [116, 261] on span at bounding box center [115, 267] width 12 height 12
click at [116, 261] on input "208" at bounding box center [115, 267] width 12 height 12
radio input "true"
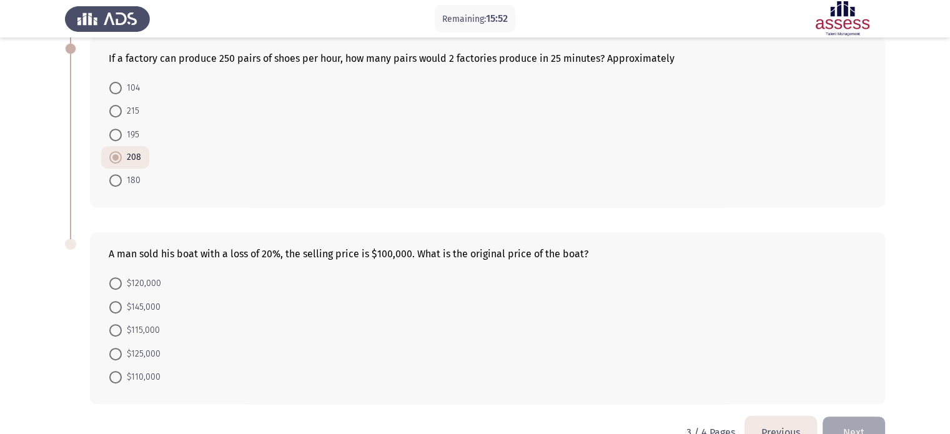
scroll to position [500, 0]
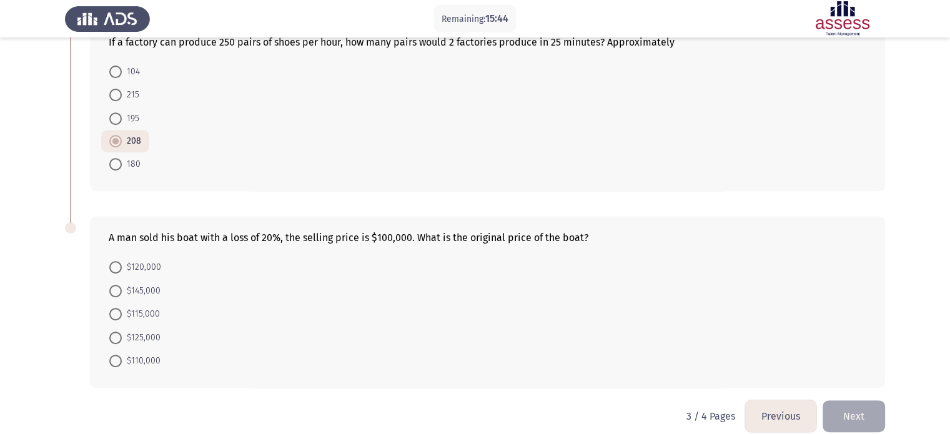
click at [110, 332] on span at bounding box center [115, 338] width 12 height 12
click at [110, 332] on input "$125,000" at bounding box center [115, 338] width 12 height 12
radio input "true"
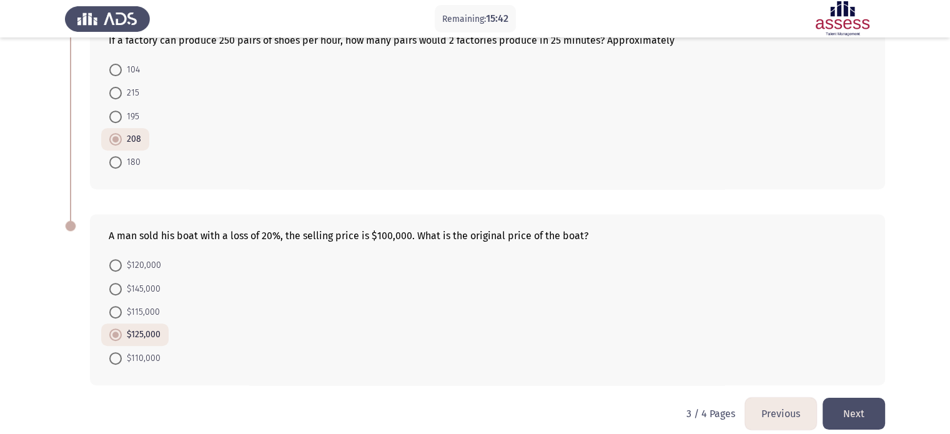
scroll to position [502, 0]
click at [874, 404] on button "Next" at bounding box center [854, 413] width 62 height 32
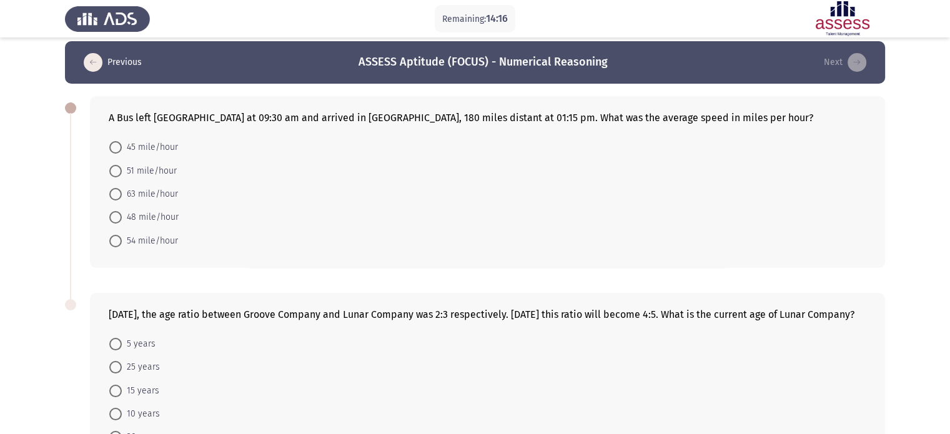
scroll to position [0, 0]
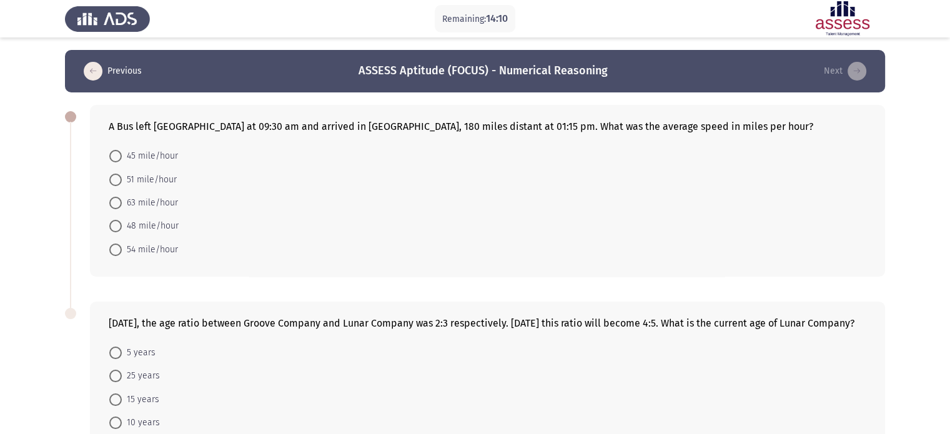
click at [130, 228] on span "48 mile/hour" at bounding box center [150, 226] width 57 height 15
click at [122, 228] on input "48 mile/hour" at bounding box center [115, 226] width 12 height 12
radio input "true"
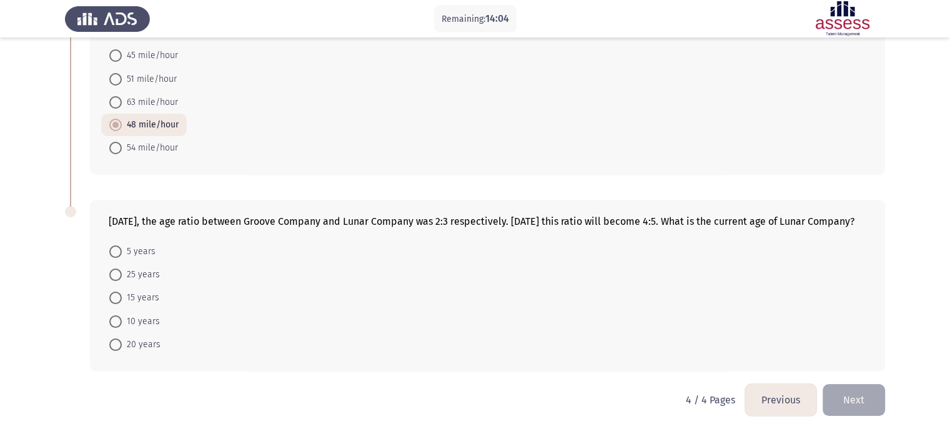
scroll to position [112, 0]
click at [111, 322] on span at bounding box center [115, 322] width 12 height 12
click at [111, 322] on input "10 years" at bounding box center [115, 322] width 12 height 12
radio input "true"
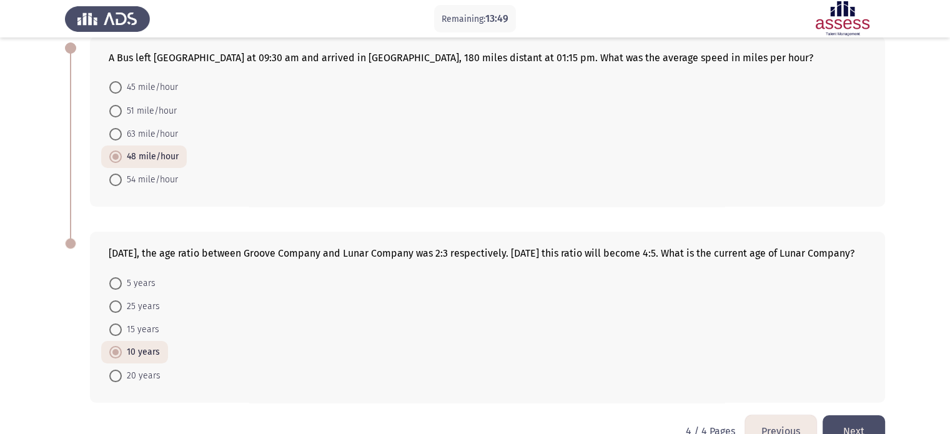
scroll to position [111, 0]
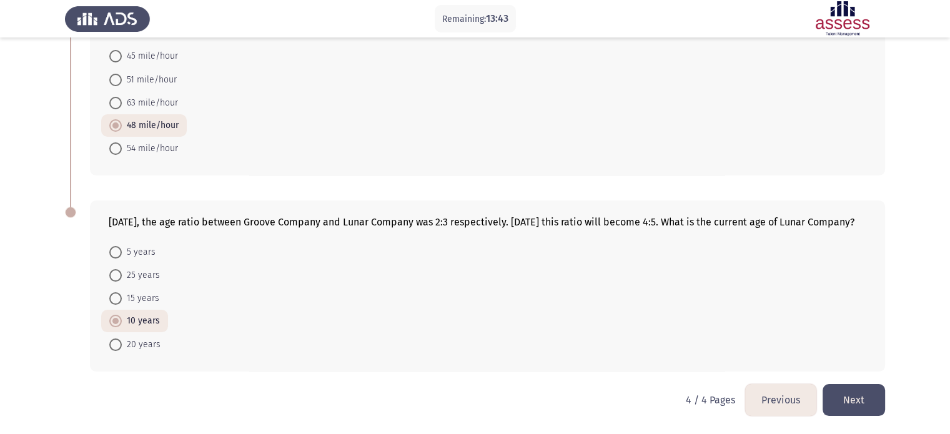
click at [890, 407] on html "Remaining: 13:43 Previous ASSESS Aptitude (FOCUS) - Numerical Reasoning Next A …" at bounding box center [475, 167] width 950 height 534
click at [870, 404] on button "Next" at bounding box center [854, 400] width 62 height 32
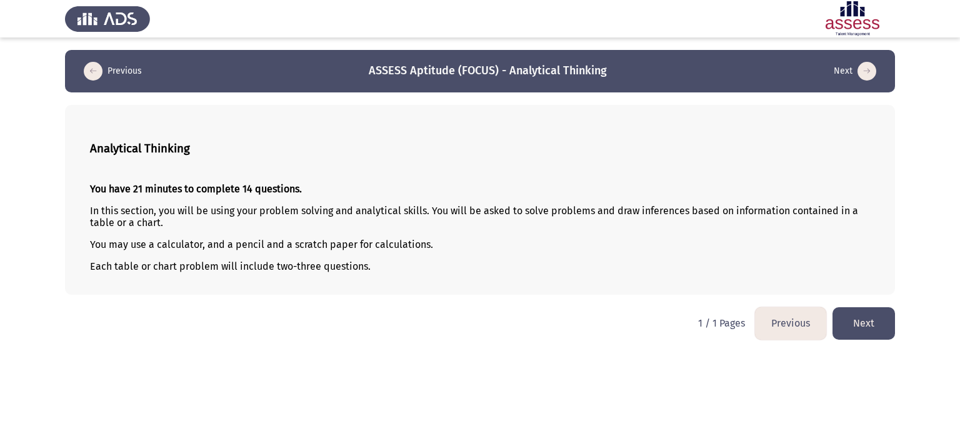
click at [872, 327] on button "Next" at bounding box center [863, 323] width 62 height 32
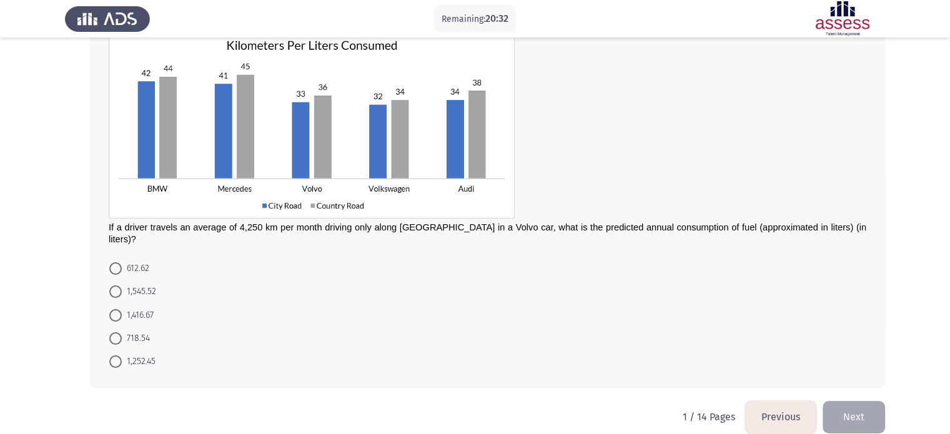
scroll to position [95, 0]
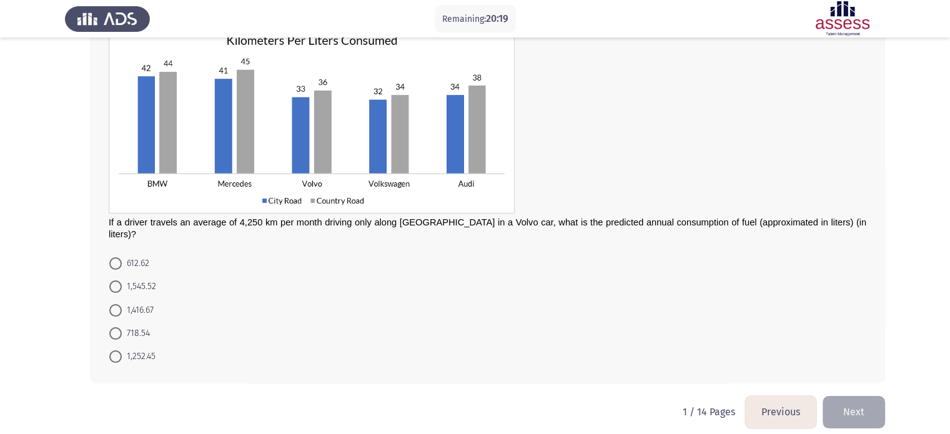
click at [120, 303] on label "1,416.67" at bounding box center [131, 310] width 44 height 15
click at [120, 304] on input "1,416.67" at bounding box center [115, 310] width 12 height 12
radio input "true"
click at [847, 397] on button "Next" at bounding box center [854, 413] width 62 height 32
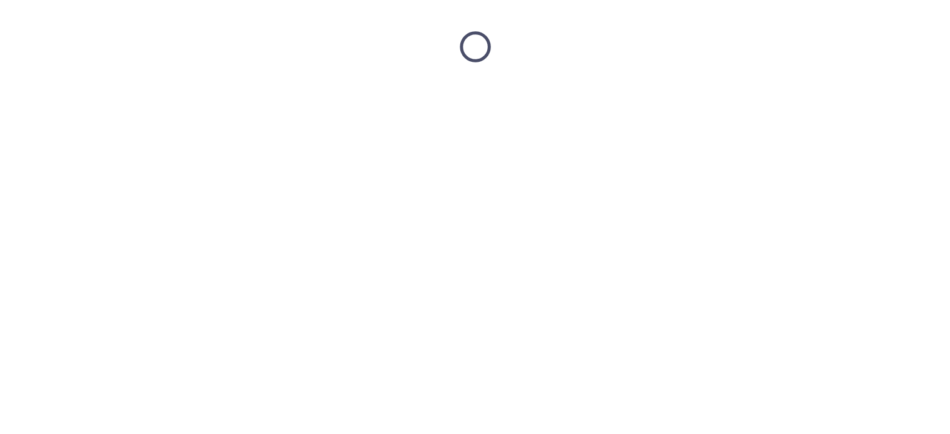
scroll to position [0, 0]
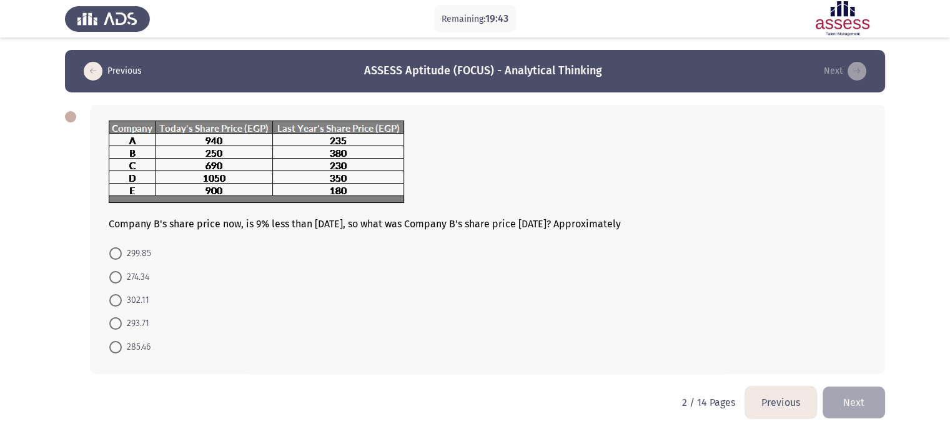
click at [130, 347] on span "285.46" at bounding box center [136, 347] width 29 height 15
click at [122, 347] on input "285.46" at bounding box center [115, 347] width 12 height 12
radio input "true"
click at [119, 276] on span at bounding box center [115, 277] width 12 height 12
click at [119, 276] on input "274.34" at bounding box center [115, 277] width 12 height 12
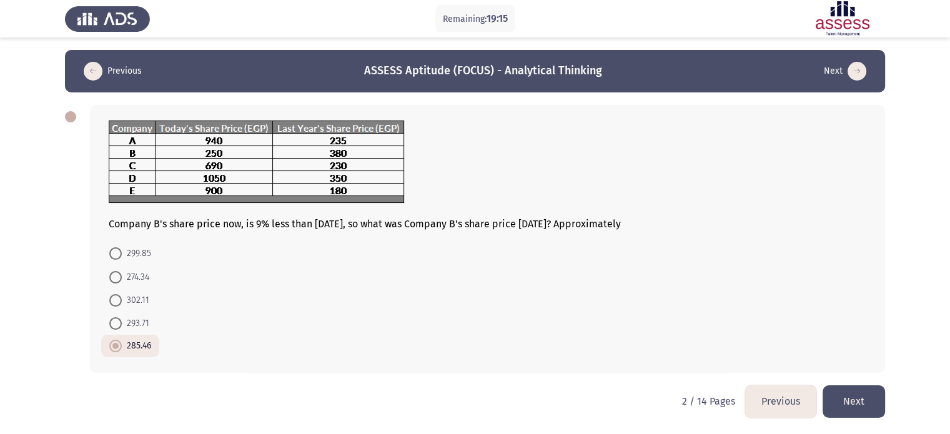
radio input "true"
click at [863, 405] on button "Next" at bounding box center [854, 402] width 62 height 32
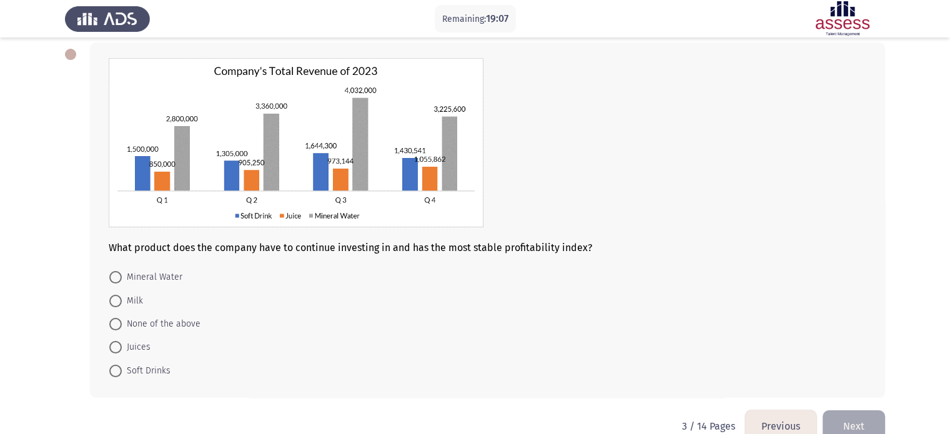
scroll to position [87, 0]
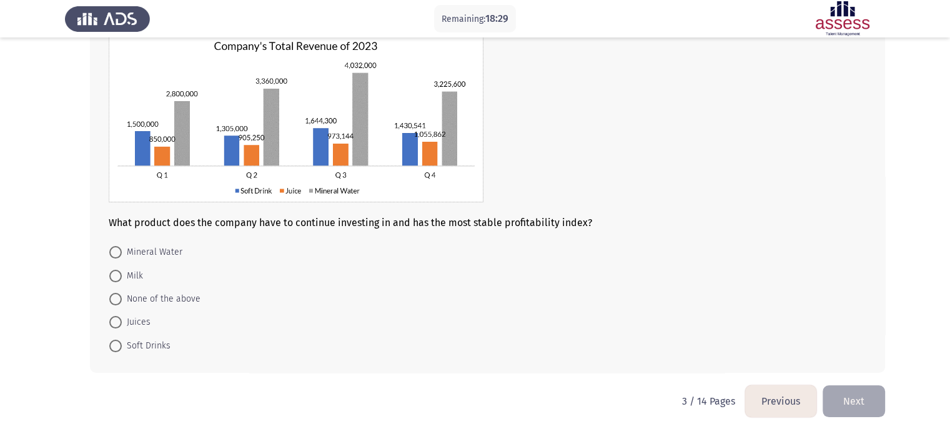
click at [155, 256] on span "Mineral Water" at bounding box center [152, 252] width 61 height 15
click at [122, 256] on input "Mineral Water" at bounding box center [115, 252] width 12 height 12
radio input "true"
click at [853, 389] on button "Next" at bounding box center [854, 400] width 62 height 32
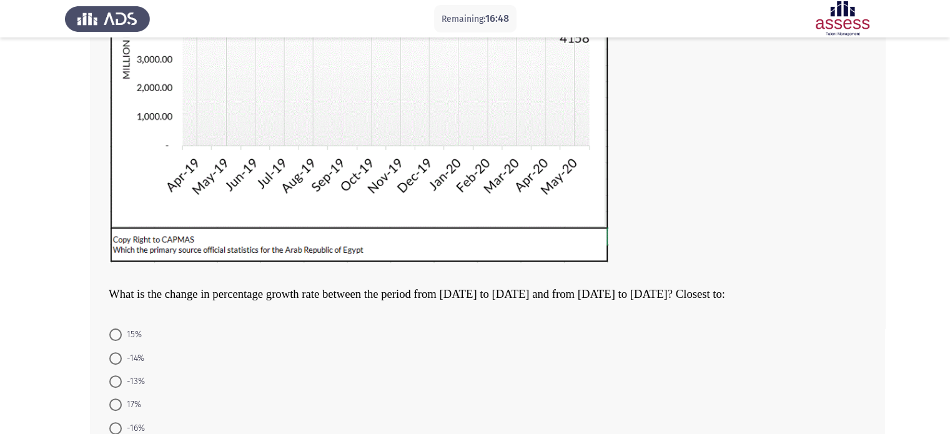
scroll to position [335, 0]
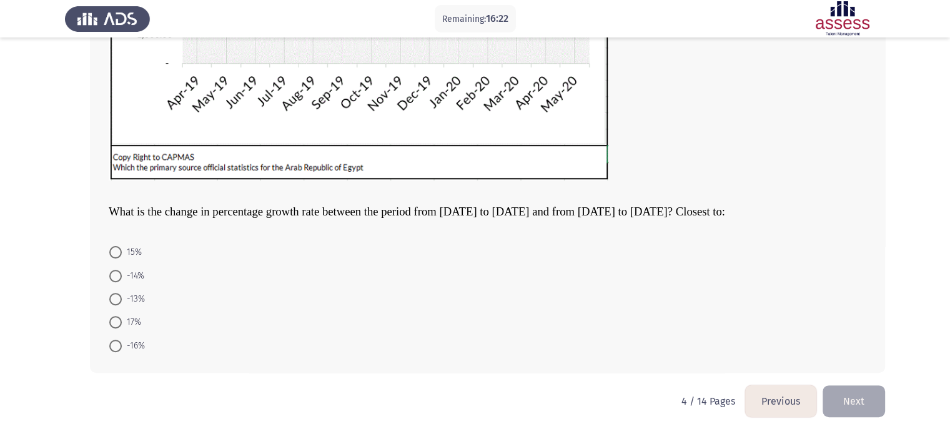
click at [127, 316] on span "17%" at bounding box center [131, 322] width 19 height 15
click at [122, 316] on input "17%" at bounding box center [115, 322] width 12 height 12
radio input "true"
click at [840, 397] on button "Next" at bounding box center [854, 401] width 62 height 32
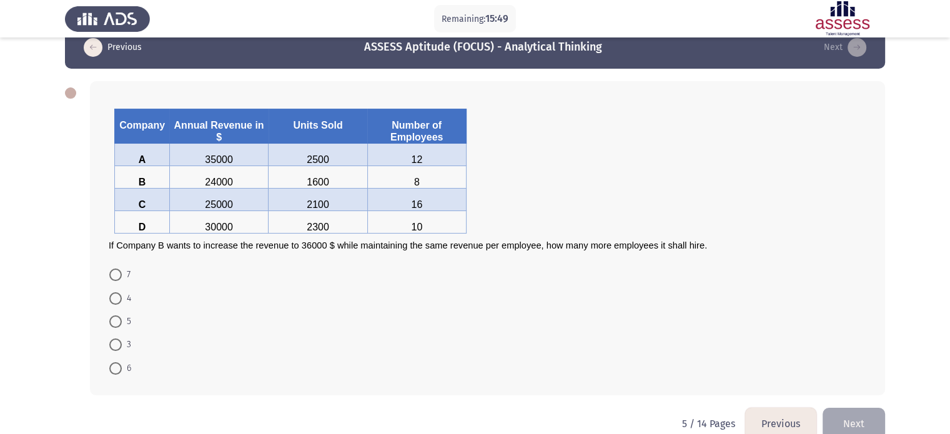
scroll to position [0, 0]
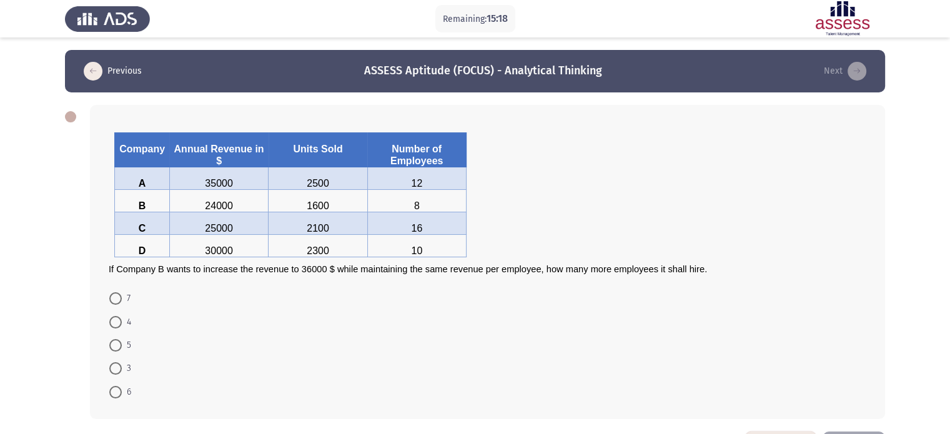
click at [121, 323] on span at bounding box center [115, 322] width 12 height 12
click at [121, 323] on input "4" at bounding box center [115, 322] width 12 height 12
radio input "true"
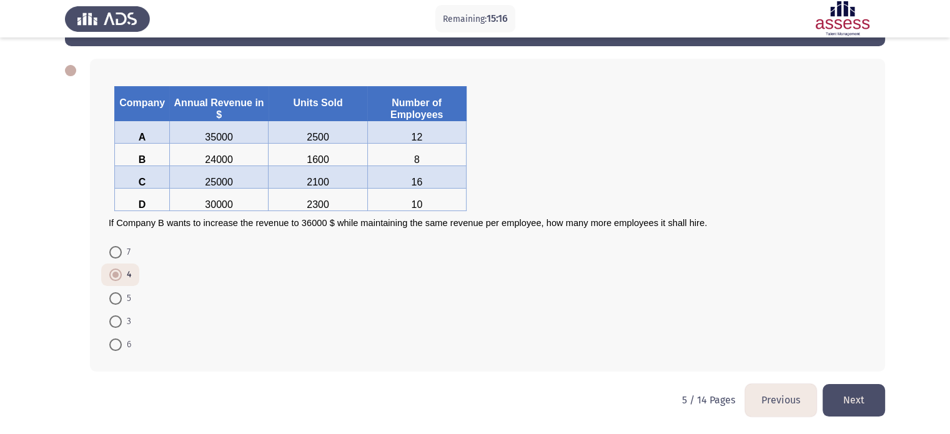
click at [833, 391] on button "Next" at bounding box center [854, 400] width 62 height 32
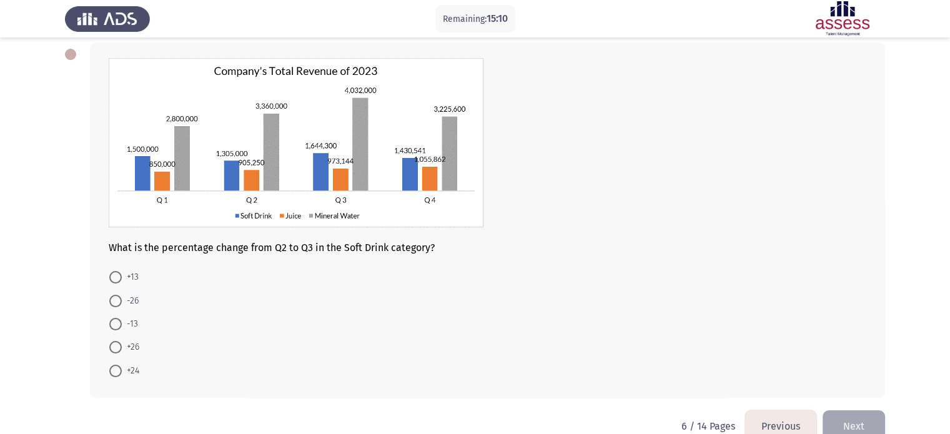
scroll to position [87, 0]
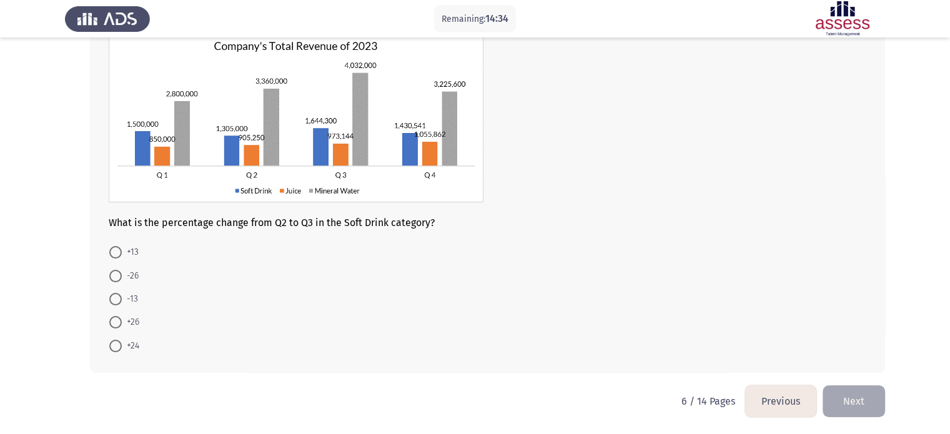
click at [119, 346] on span at bounding box center [115, 346] width 12 height 12
click at [119, 346] on input "+24" at bounding box center [115, 346] width 12 height 12
radio input "true"
click at [867, 394] on button "Next" at bounding box center [854, 400] width 62 height 32
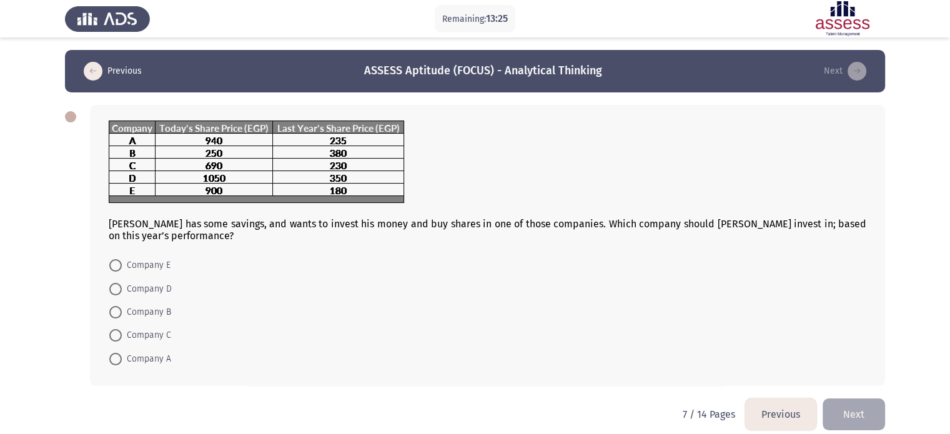
click at [112, 264] on span at bounding box center [115, 265] width 12 height 12
click at [112, 264] on input "Company E" at bounding box center [115, 265] width 12 height 12
radio input "true"
click at [852, 412] on button "Next" at bounding box center [854, 413] width 62 height 32
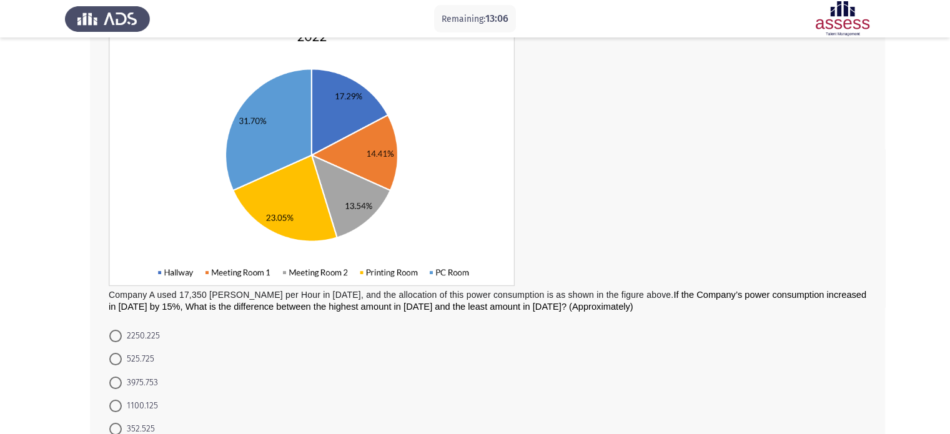
scroll to position [187, 0]
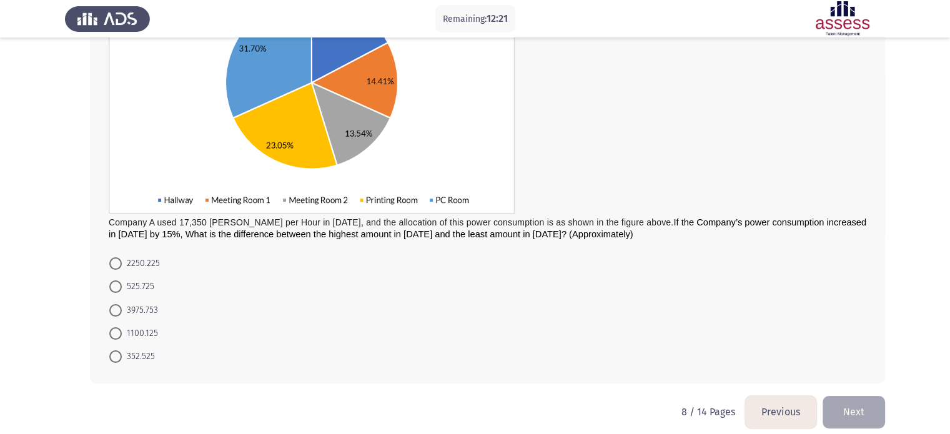
click at [130, 351] on span "352.525" at bounding box center [138, 356] width 33 height 15
click at [122, 351] on input "352.525" at bounding box center [115, 357] width 12 height 12
radio input "true"
click at [834, 402] on button "Next" at bounding box center [854, 412] width 62 height 32
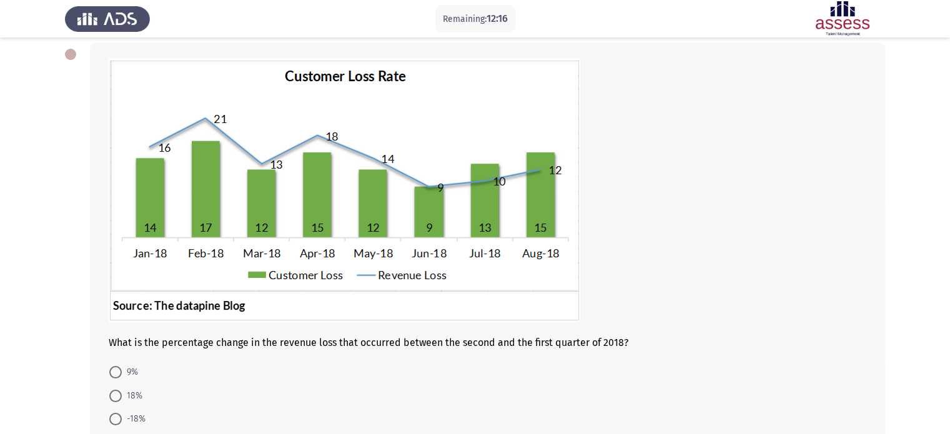
scroll to position [125, 0]
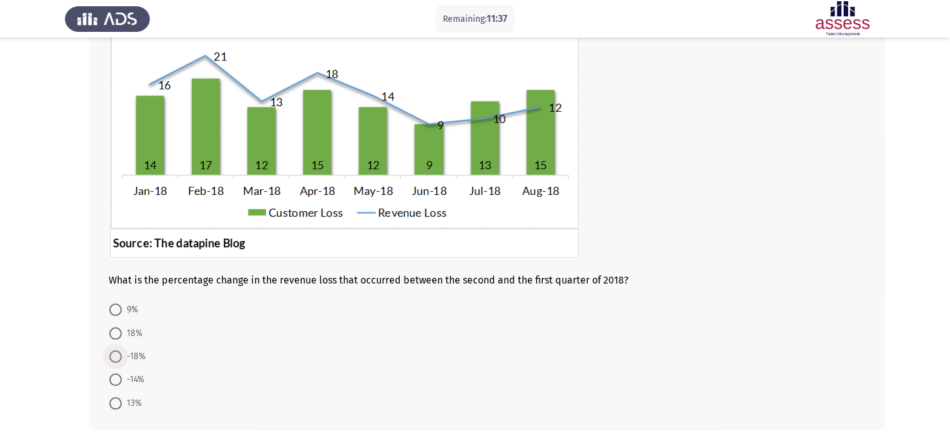
click at [114, 356] on span at bounding box center [115, 357] width 12 height 12
click at [114, 356] on input "-18%" at bounding box center [115, 357] width 12 height 12
radio input "true"
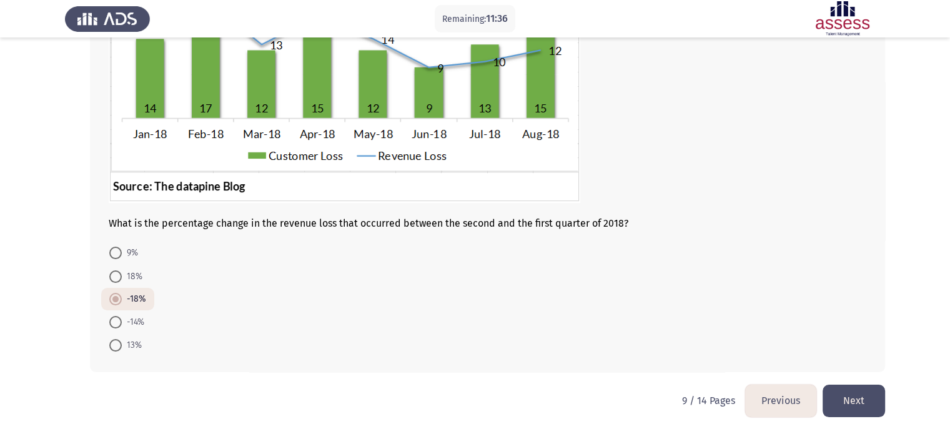
scroll to position [182, 0]
click at [840, 384] on button "Next" at bounding box center [854, 400] width 62 height 32
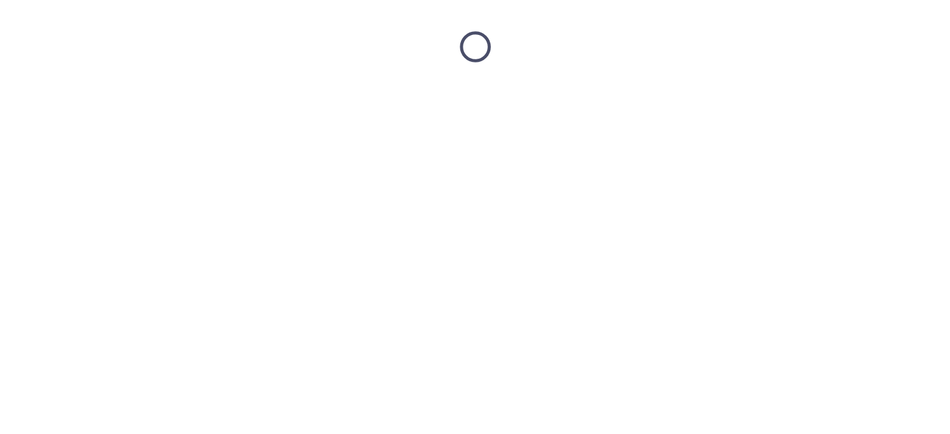
scroll to position [0, 0]
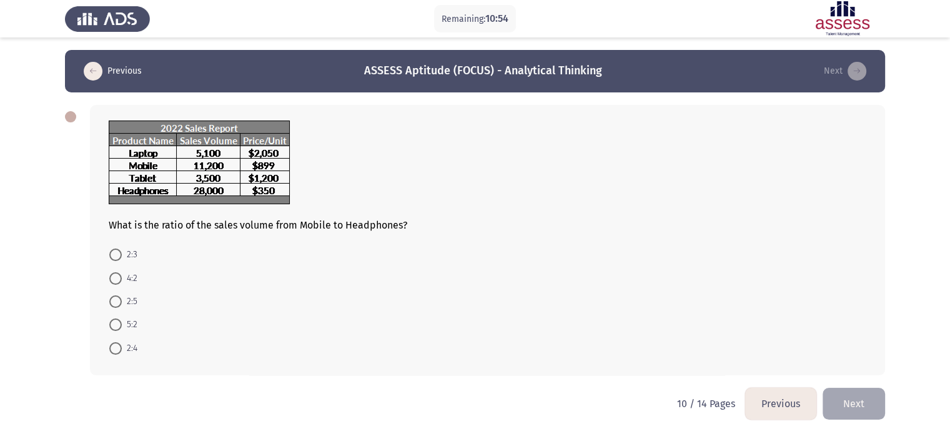
click at [117, 299] on span at bounding box center [115, 302] width 12 height 12
click at [117, 299] on input "2:5" at bounding box center [115, 302] width 12 height 12
radio input "true"
click at [849, 413] on button "Next" at bounding box center [854, 403] width 62 height 32
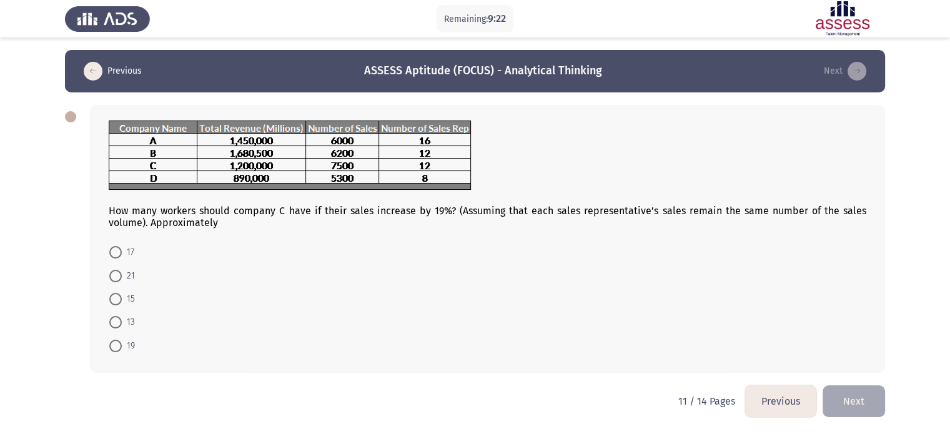
click at [125, 294] on span "15" at bounding box center [128, 299] width 13 height 15
click at [122, 294] on input "15" at bounding box center [115, 299] width 12 height 12
radio input "true"
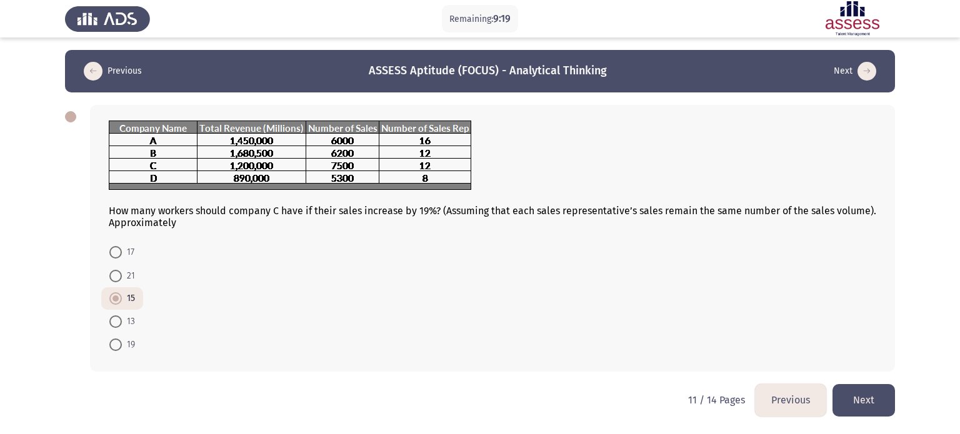
click at [845, 396] on button "Next" at bounding box center [863, 400] width 62 height 32
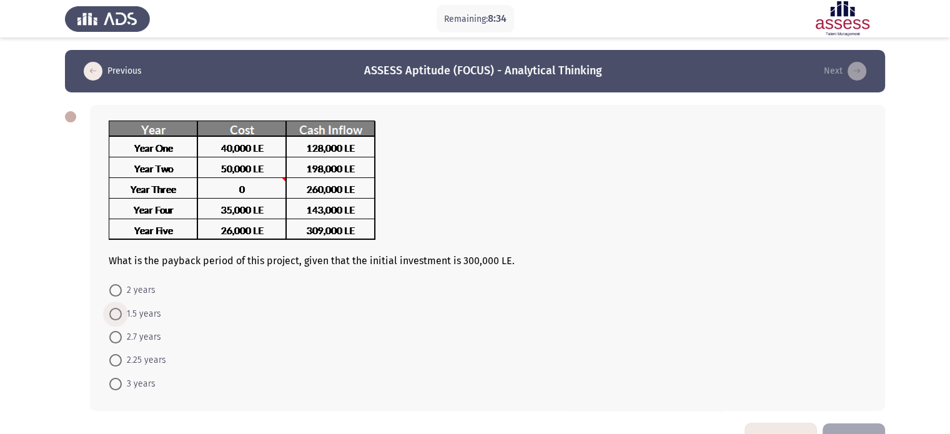
click at [120, 312] on span at bounding box center [115, 314] width 12 height 12
click at [120, 312] on input "1.5 years" at bounding box center [115, 314] width 12 height 12
radio input "true"
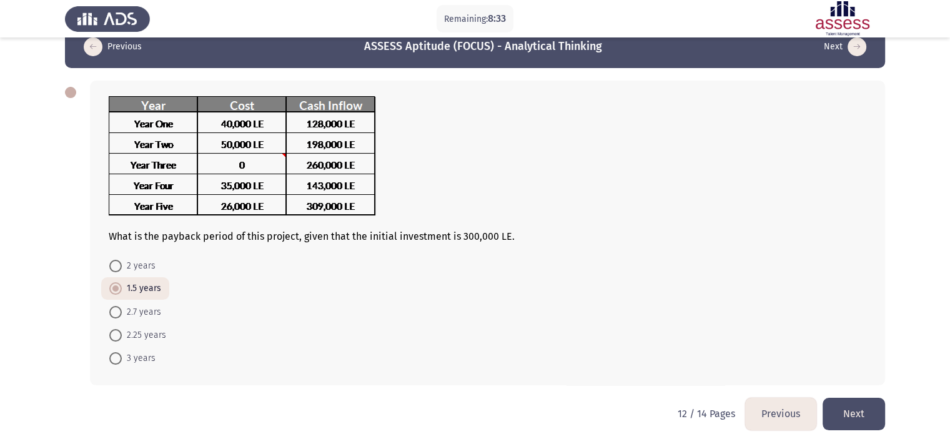
scroll to position [37, 0]
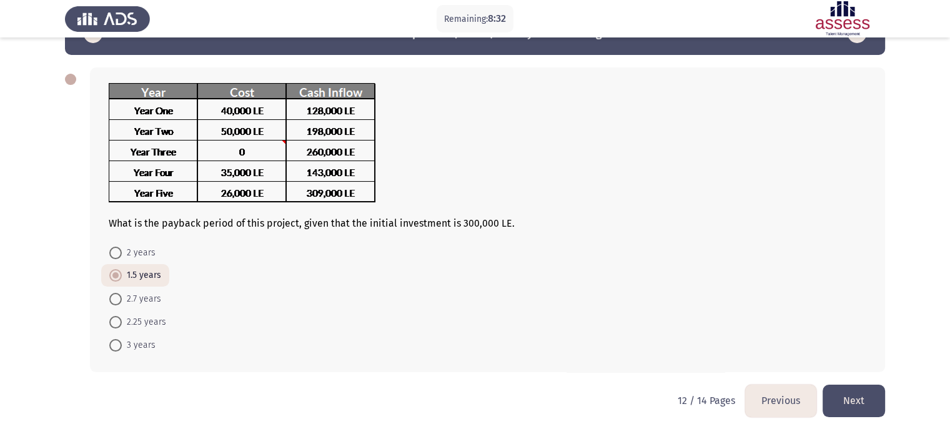
click at [842, 386] on button "Next" at bounding box center [854, 401] width 62 height 32
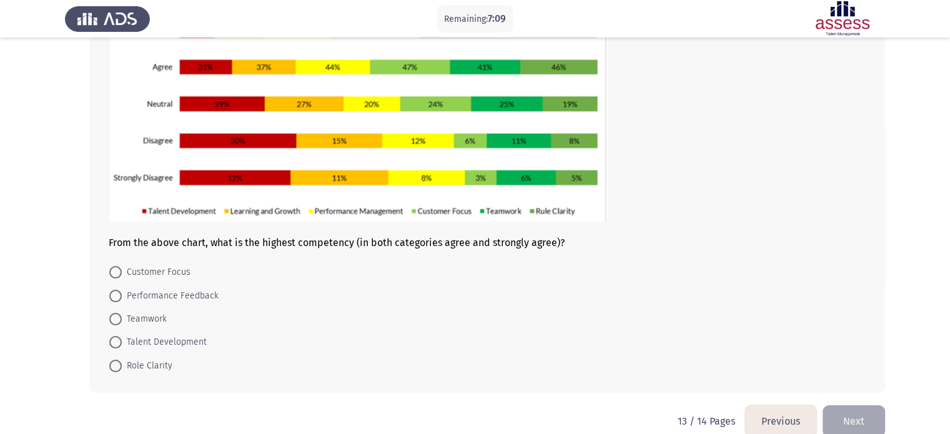
scroll to position [158, 0]
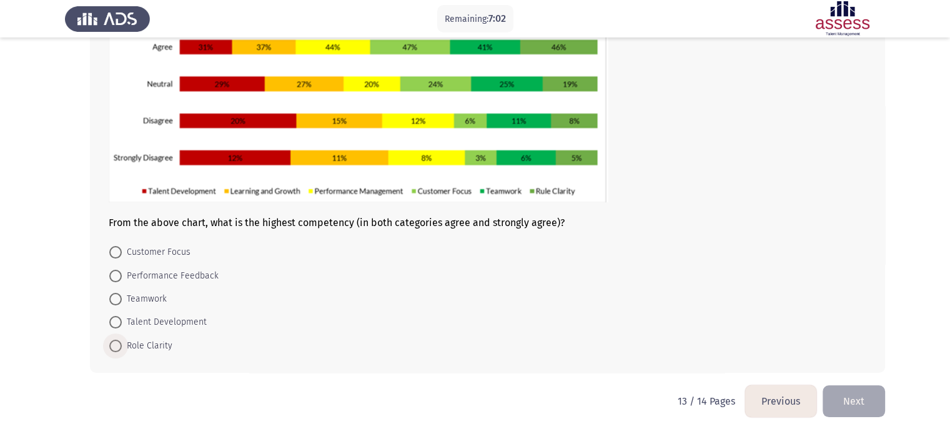
click at [127, 347] on span "Role Clarity" at bounding box center [147, 346] width 51 height 15
click at [122, 347] on input "Role Clarity" at bounding box center [115, 346] width 12 height 12
radio input "true"
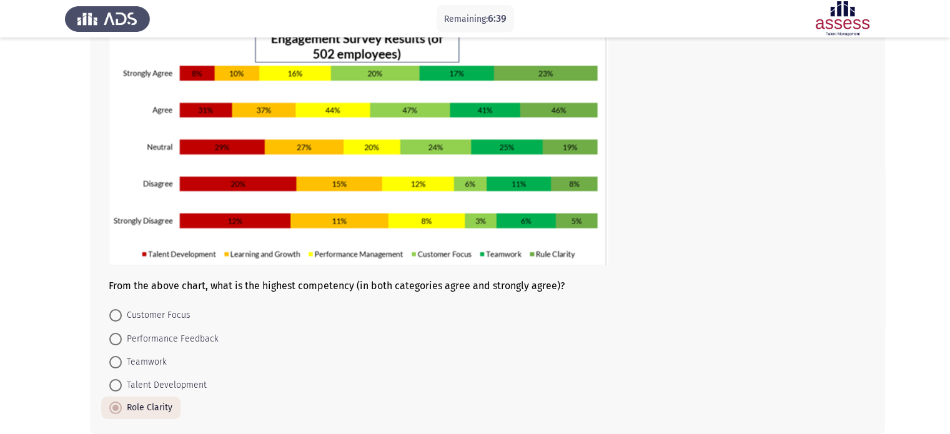
scroll to position [157, 0]
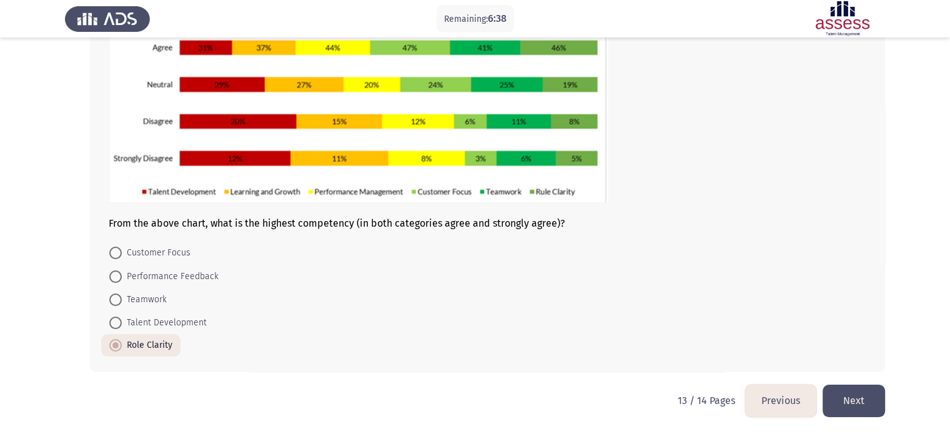
click at [857, 409] on button "Next" at bounding box center [854, 401] width 62 height 32
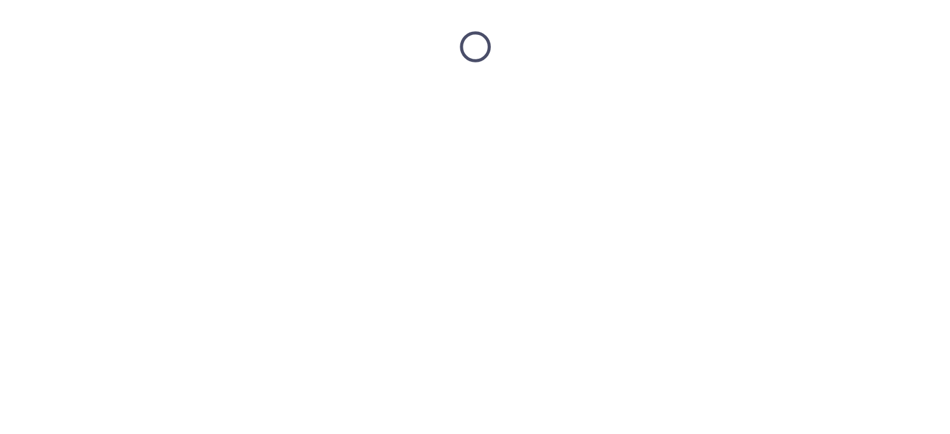
scroll to position [0, 0]
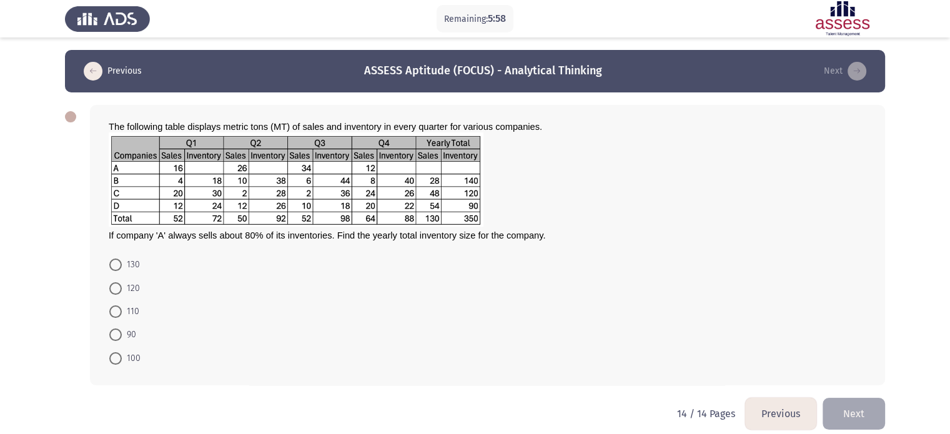
click at [114, 314] on span at bounding box center [115, 312] width 12 height 12
click at [114, 314] on input "110" at bounding box center [115, 312] width 12 height 12
radio input "true"
click at [841, 416] on button "Next" at bounding box center [854, 413] width 62 height 32
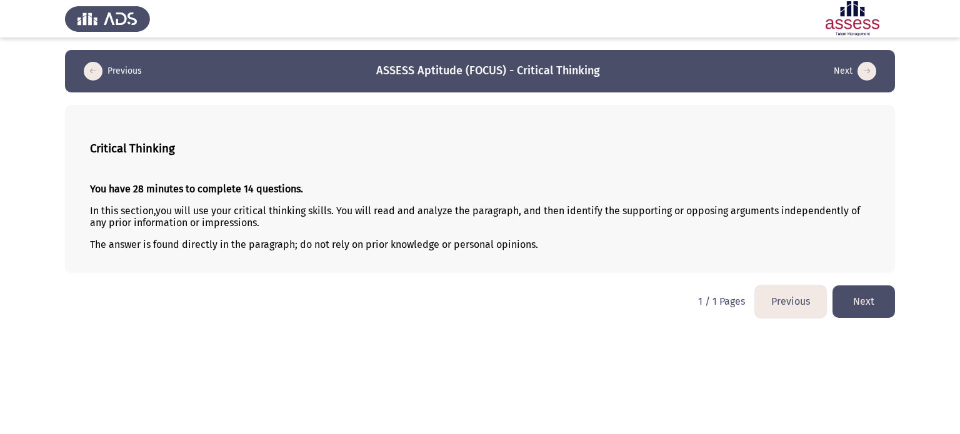
click at [857, 299] on button "Next" at bounding box center [863, 302] width 62 height 32
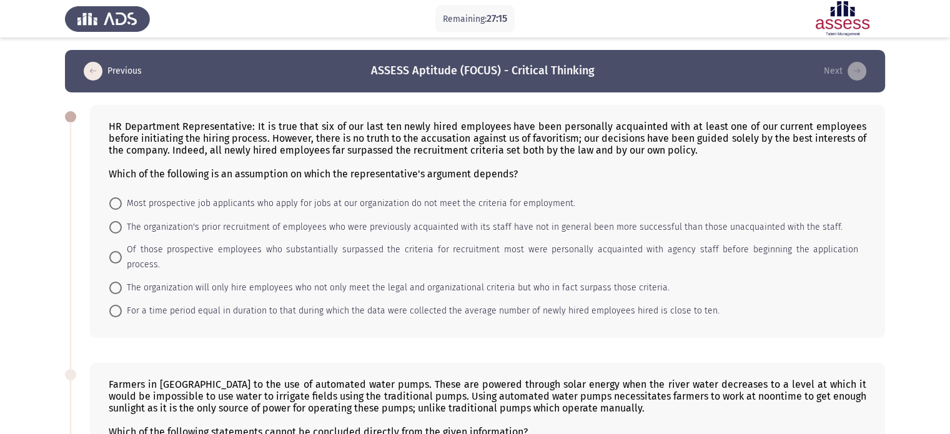
click at [130, 281] on span "The organization will only hire employees who not only meet the legal and organ…" at bounding box center [396, 288] width 548 height 15
click at [122, 282] on input "The organization will only hire employees who not only meet the legal and organ…" at bounding box center [115, 288] width 12 height 12
radio input "true"
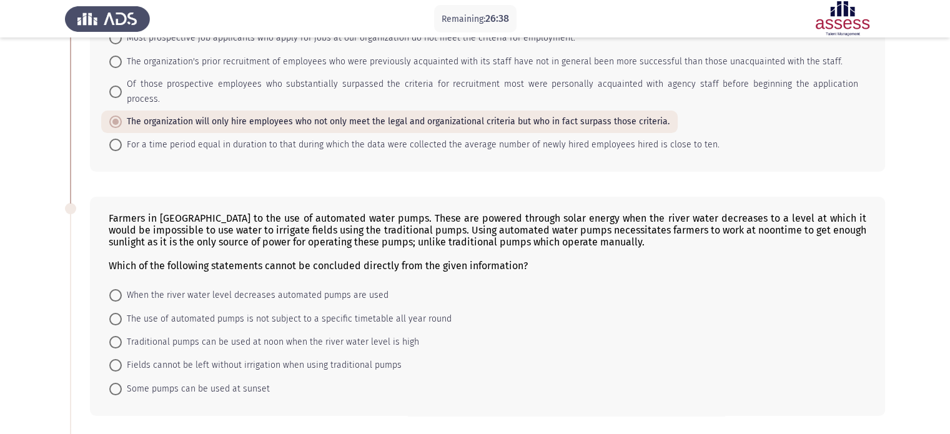
scroll to position [187, 0]
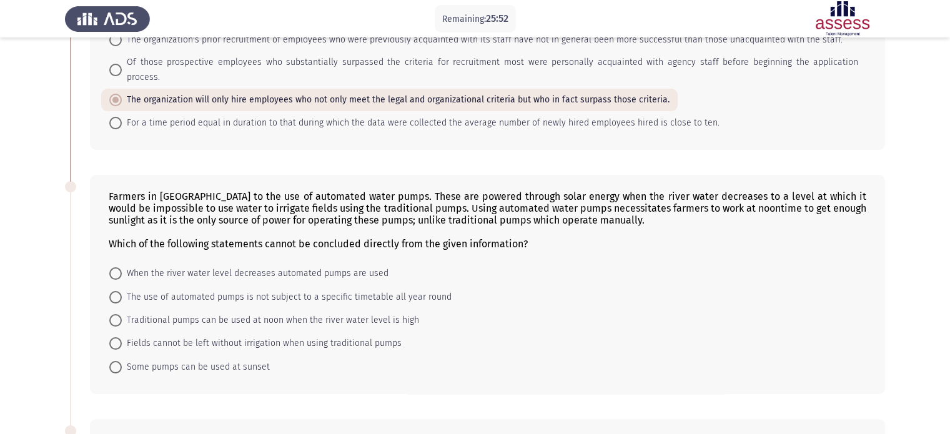
click at [111, 361] on span at bounding box center [115, 367] width 12 height 12
click at [111, 361] on input "Some pumps can be used at sunset" at bounding box center [115, 367] width 12 height 12
radio input "true"
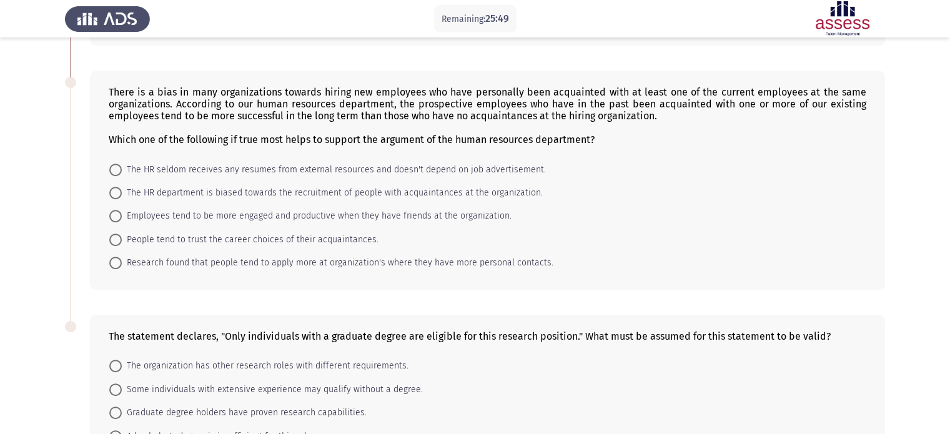
scroll to position [562, 0]
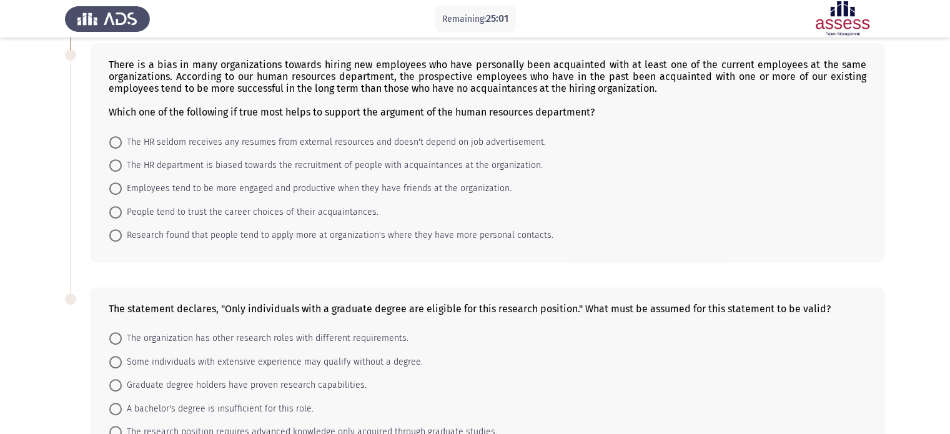
click at [122, 181] on span "Employees tend to be more engaged and productive when they have friends at the …" at bounding box center [317, 188] width 390 height 15
click at [122, 182] on input "Employees tend to be more engaged and productive when they have friends at the …" at bounding box center [115, 188] width 12 height 12
radio input "true"
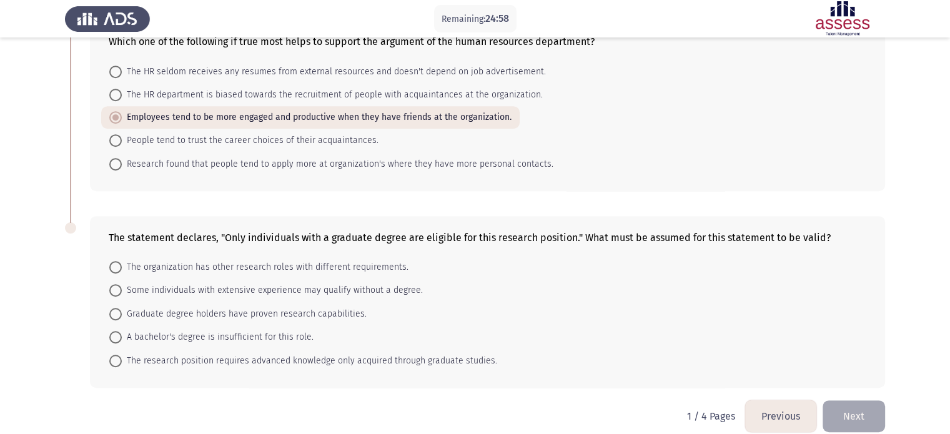
scroll to position [635, 0]
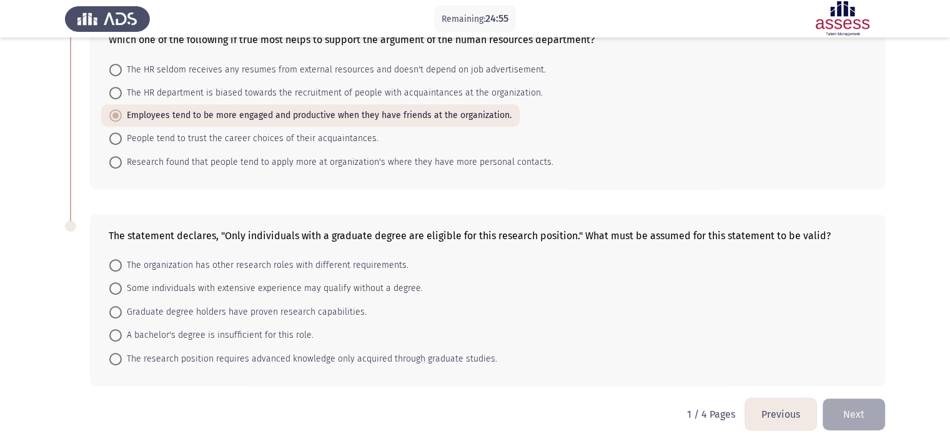
click at [114, 356] on mat-radio-button "The research position requires advanced knowledge only acquired through graduat…" at bounding box center [303, 358] width 404 height 23
click at [121, 353] on span at bounding box center [115, 359] width 12 height 12
click at [121, 353] on input "The research position requires advanced knowledge only acquired through graduat…" at bounding box center [115, 359] width 12 height 12
radio input "true"
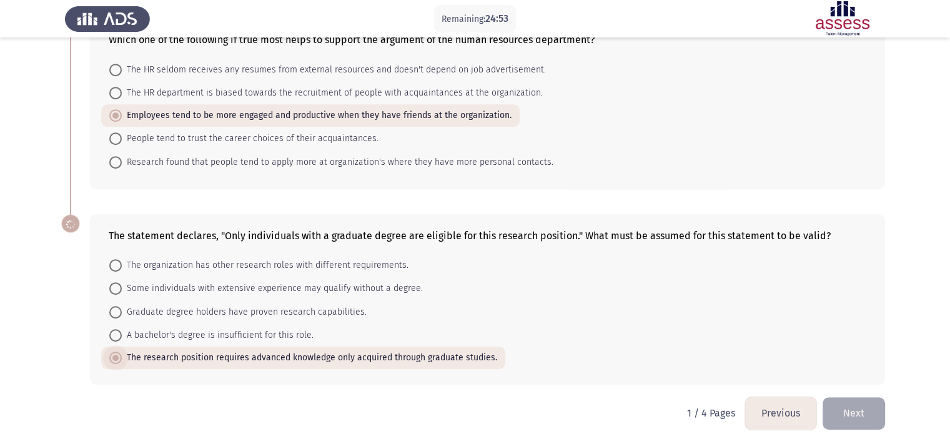
scroll to position [634, 0]
click at [855, 406] on button "Next" at bounding box center [854, 414] width 62 height 32
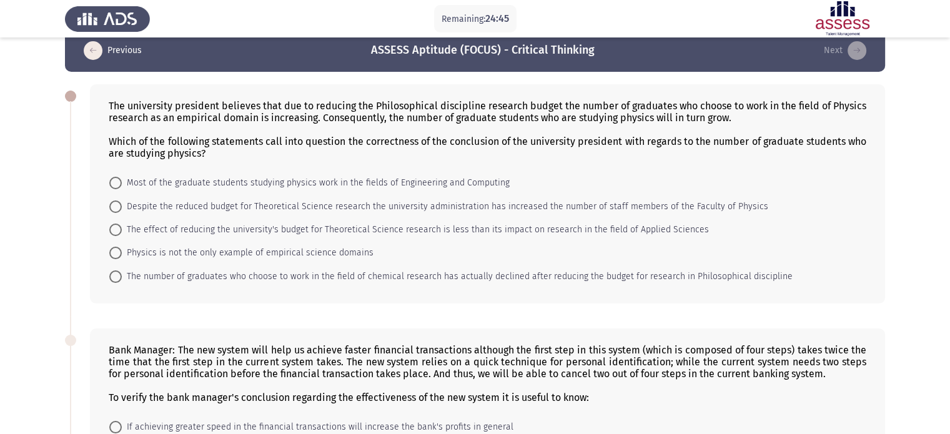
scroll to position [0, 0]
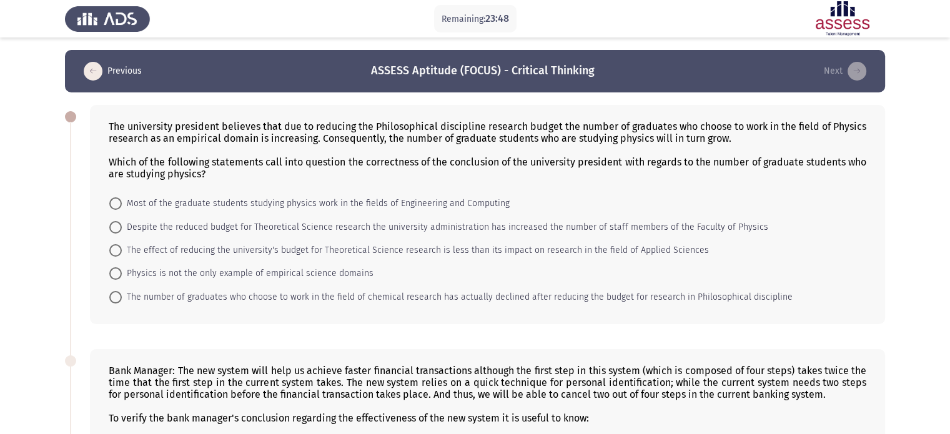
click at [122, 207] on span "Most of the graduate students studying physics work in the fields of Engineerin…" at bounding box center [316, 203] width 388 height 15
click at [122, 207] on input "Most of the graduate students studying physics work in the fields of Engineerin…" at bounding box center [115, 203] width 12 height 12
radio input "true"
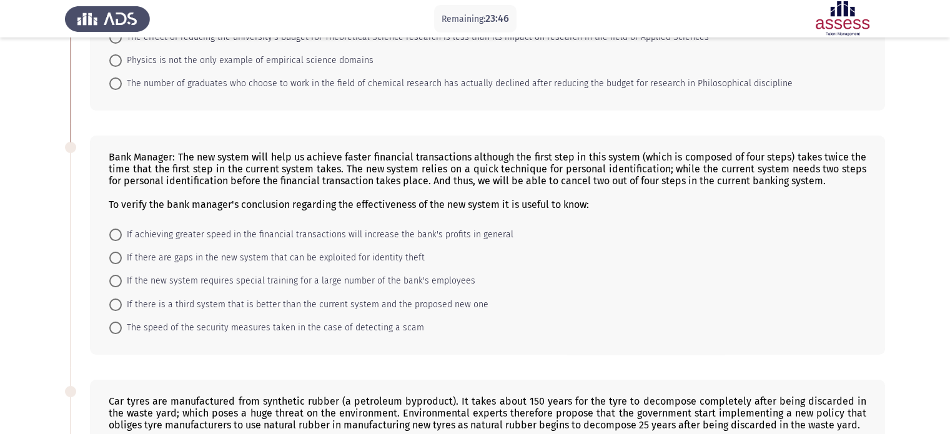
scroll to position [250, 0]
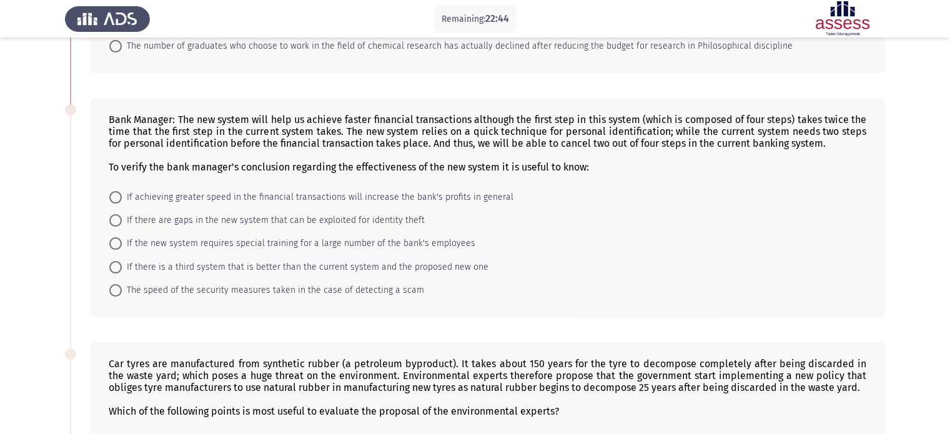
click at [124, 274] on span "If there is a third system that is better than the current system and the propo…" at bounding box center [305, 267] width 367 height 15
click at [122, 274] on input "If there is a third system that is better than the current system and the propo…" at bounding box center [115, 267] width 12 height 12
radio input "true"
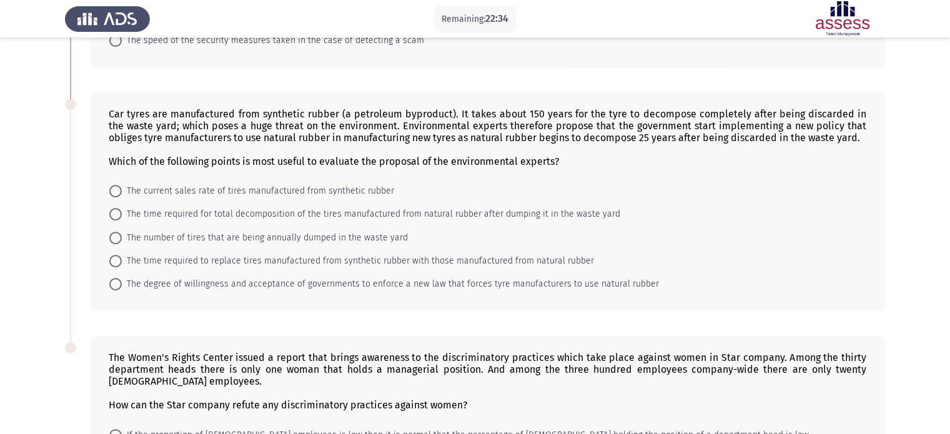
scroll to position [500, 0]
click at [141, 236] on span "The number of tires that are being annually dumped in the waste yard" at bounding box center [265, 237] width 286 height 15
click at [122, 236] on input "The number of tires that are being annually dumped in the waste yard" at bounding box center [115, 237] width 12 height 12
radio input "true"
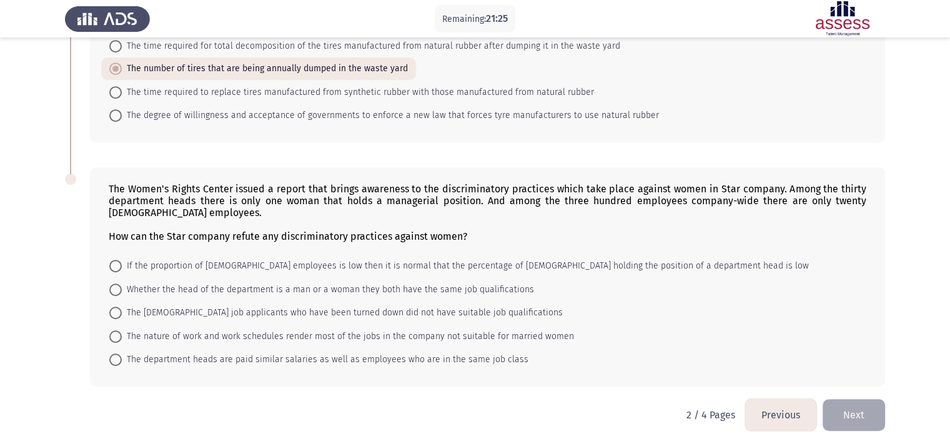
scroll to position [682, 0]
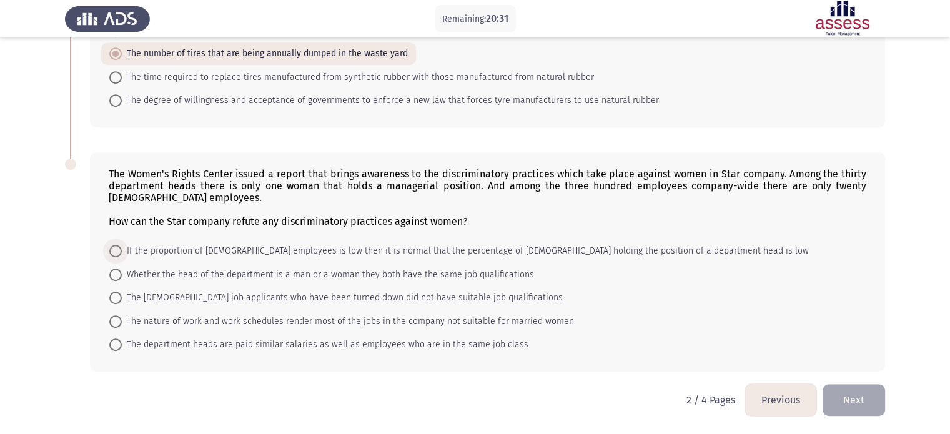
click at [142, 257] on span "If the proportion of [DEMOGRAPHIC_DATA] employees is low then it is normal that…" at bounding box center [465, 251] width 687 height 15
click at [122, 257] on input "If the proportion of [DEMOGRAPHIC_DATA] employees is low then it is normal that…" at bounding box center [115, 251] width 12 height 12
radio input "true"
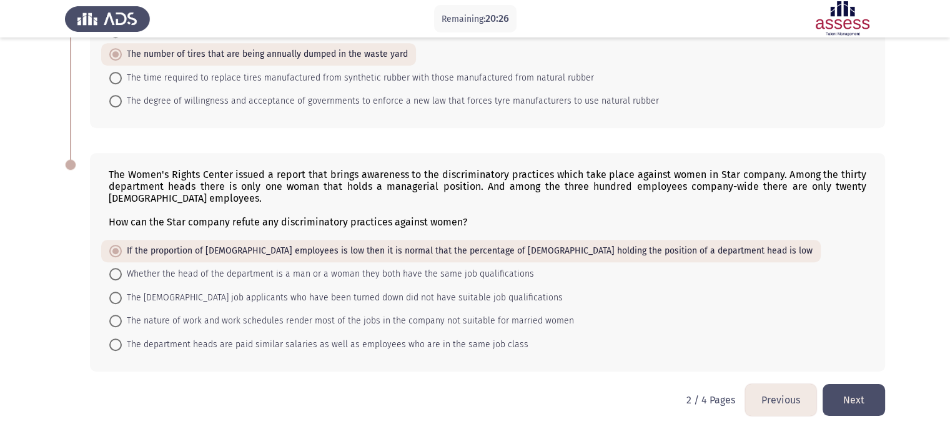
click at [845, 392] on button "Next" at bounding box center [854, 400] width 62 height 32
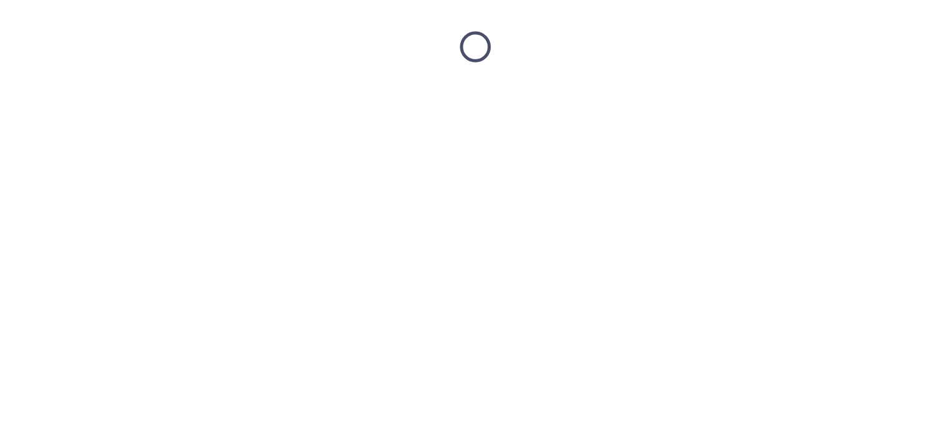
scroll to position [0, 0]
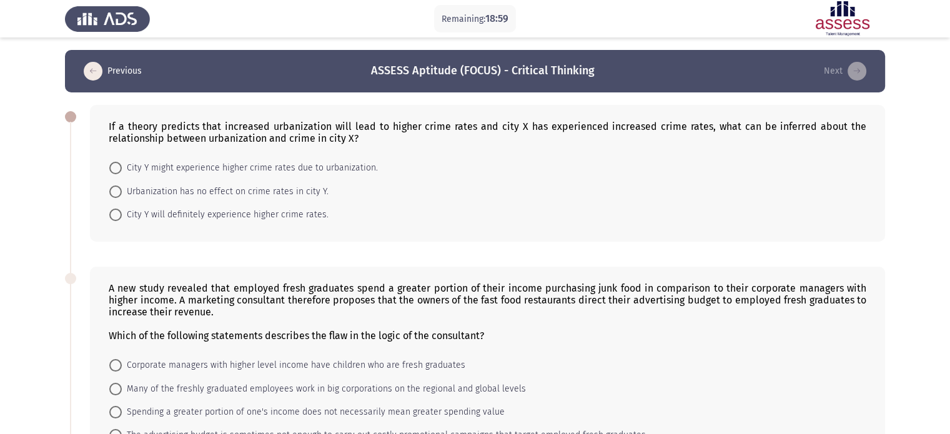
click at [134, 166] on span "City Y might experience higher crime rates due to urbanization." at bounding box center [250, 168] width 256 height 15
click at [122, 166] on input "City Y might experience higher crime rates due to urbanization." at bounding box center [115, 168] width 12 height 12
radio input "true"
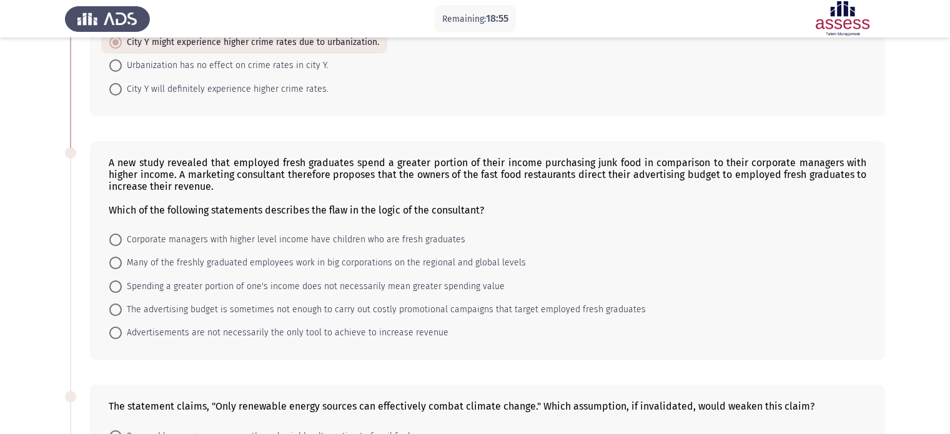
scroll to position [187, 0]
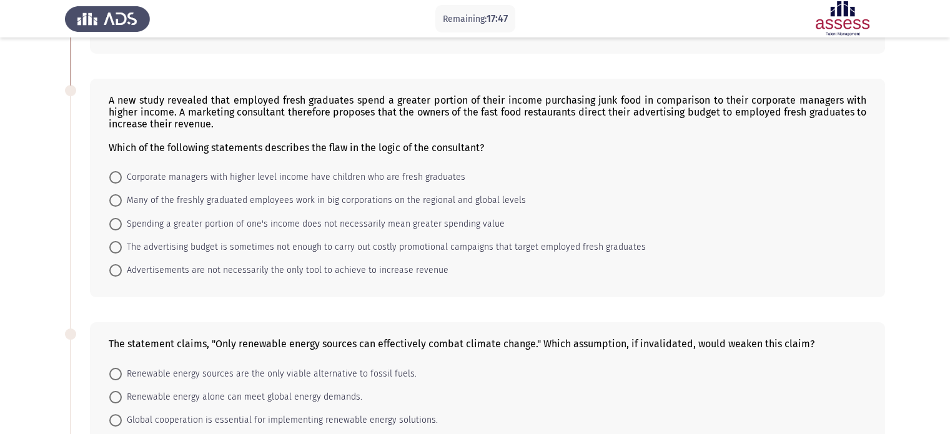
click at [121, 221] on span at bounding box center [115, 224] width 12 height 12
click at [121, 221] on input "Spending a greater portion of one's income does not necessarily mean greater sp…" at bounding box center [115, 224] width 12 height 12
radio input "true"
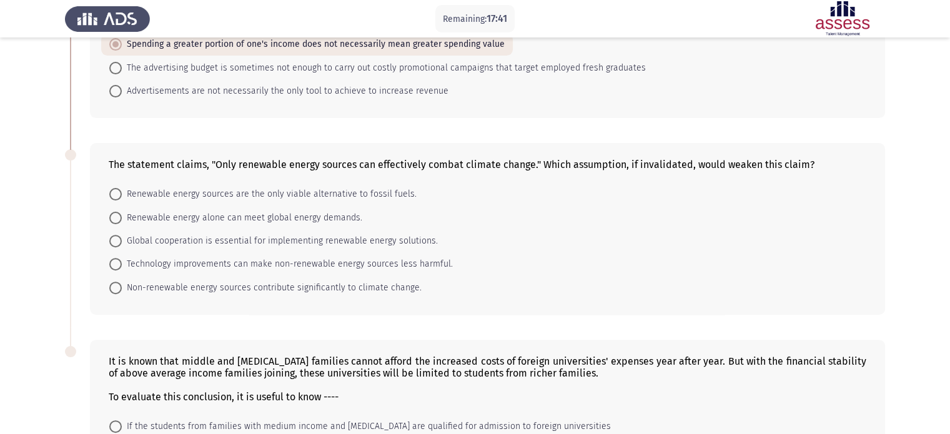
scroll to position [375, 0]
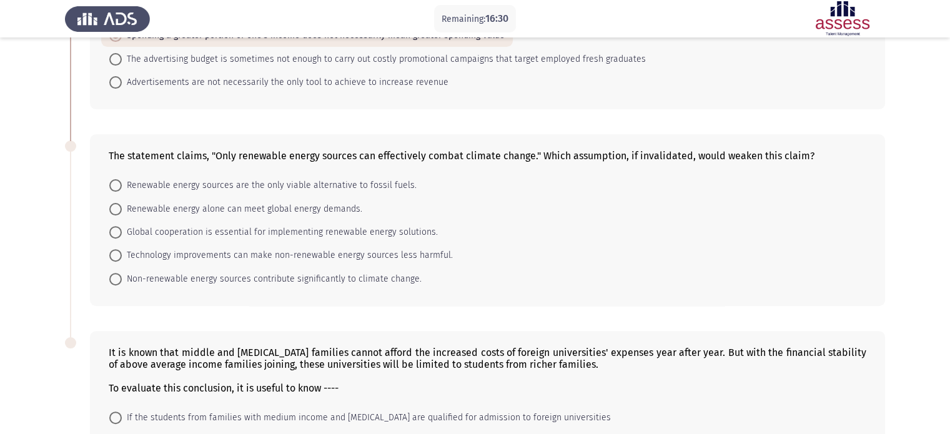
click at [146, 266] on mat-radio-button "Technology improvements can make non-renewable energy sources less harmful." at bounding box center [281, 255] width 360 height 23
click at [146, 263] on span "Technology improvements can make non-renewable energy sources less harmful." at bounding box center [287, 255] width 331 height 15
click at [122, 262] on input "Technology improvements can make non-renewable energy sources less harmful." at bounding box center [115, 255] width 12 height 12
radio input "true"
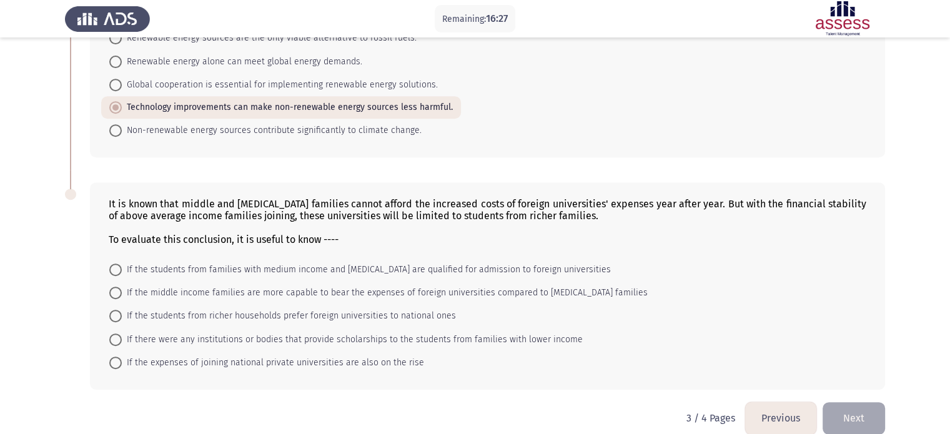
scroll to position [540, 0]
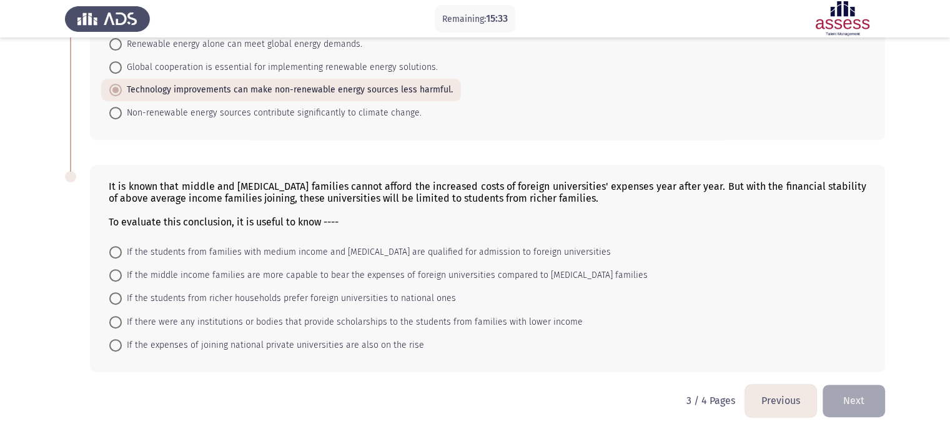
click at [116, 316] on span at bounding box center [115, 322] width 12 height 12
click at [116, 316] on input "If there were any institutions or bodies that provide scholarships to the stude…" at bounding box center [115, 322] width 12 height 12
radio input "true"
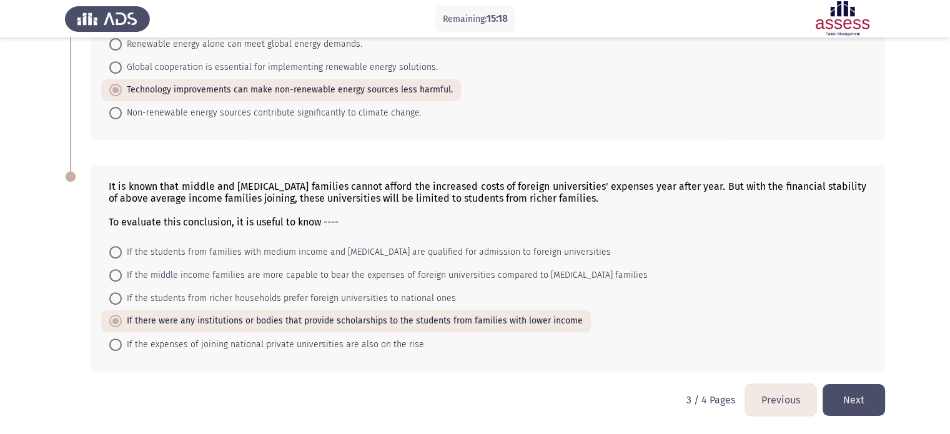
click at [860, 400] on button "Next" at bounding box center [854, 400] width 62 height 32
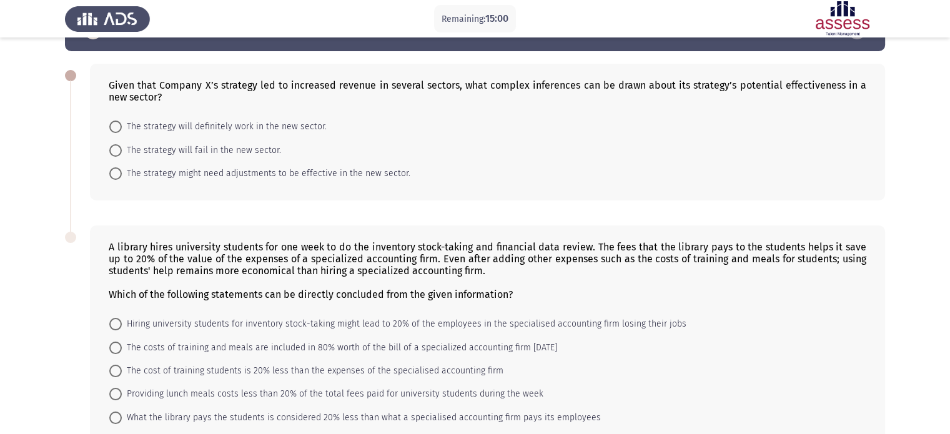
scroll to position [62, 0]
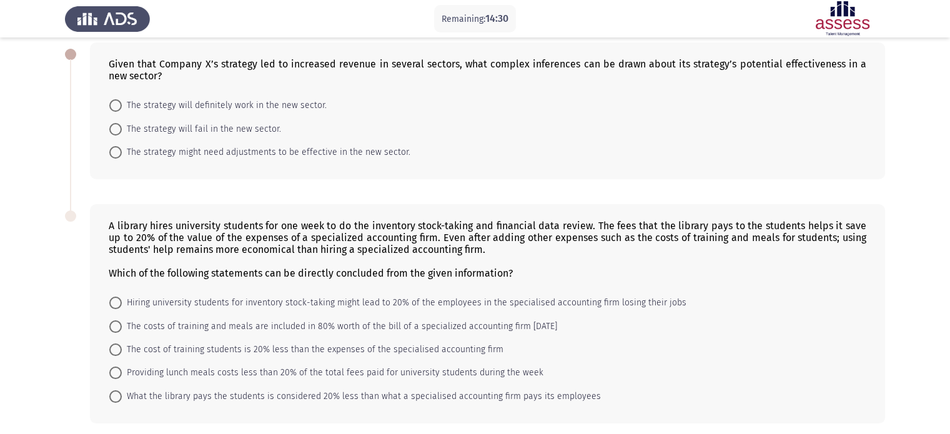
click at [127, 153] on span "The strategy might need adjustments to be effective in the new sector." at bounding box center [266, 152] width 289 height 15
click at [122, 153] on input "The strategy might need adjustments to be effective in the new sector." at bounding box center [115, 152] width 12 height 12
radio input "true"
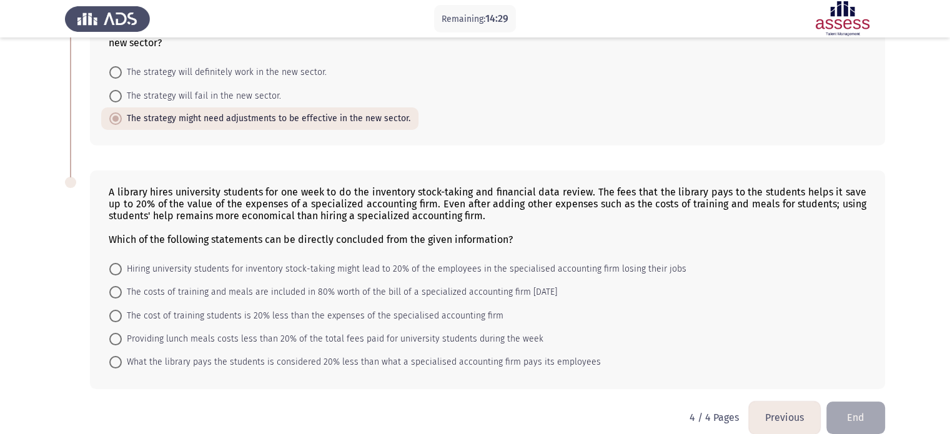
scroll to position [113, 0]
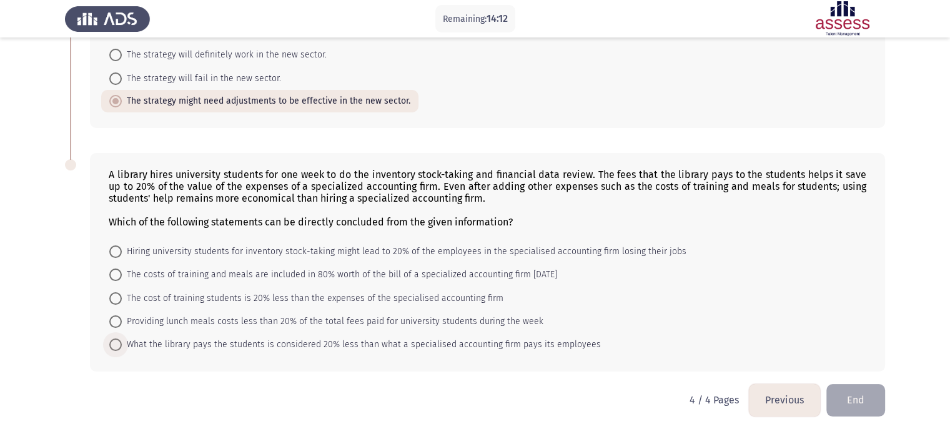
click at [166, 339] on span "What the library pays the students is considered 20% less than what a specialis…" at bounding box center [361, 344] width 479 height 15
click at [122, 339] on input "What the library pays the students is considered 20% less than what a specialis…" at bounding box center [115, 345] width 12 height 12
radio input "true"
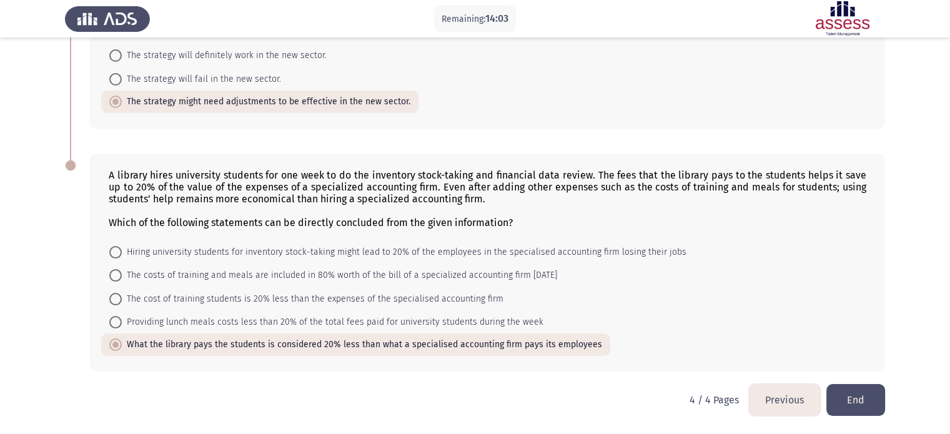
click at [879, 394] on button "End" at bounding box center [856, 400] width 59 height 32
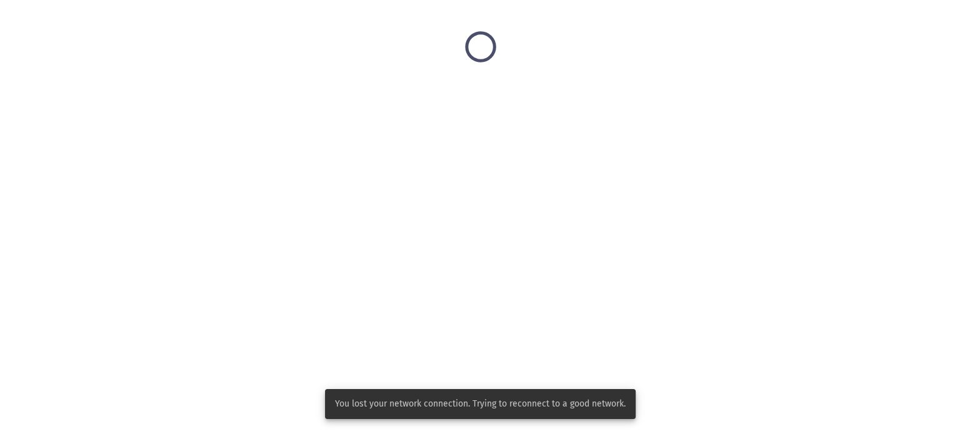
scroll to position [0, 0]
